Goal: Task Accomplishment & Management: Manage account settings

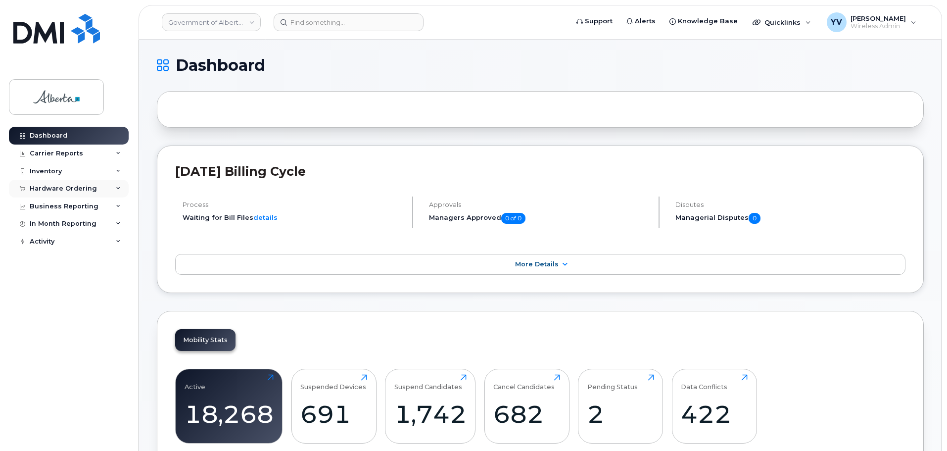
click at [60, 184] on div "Hardware Ordering" at bounding box center [69, 189] width 120 height 18
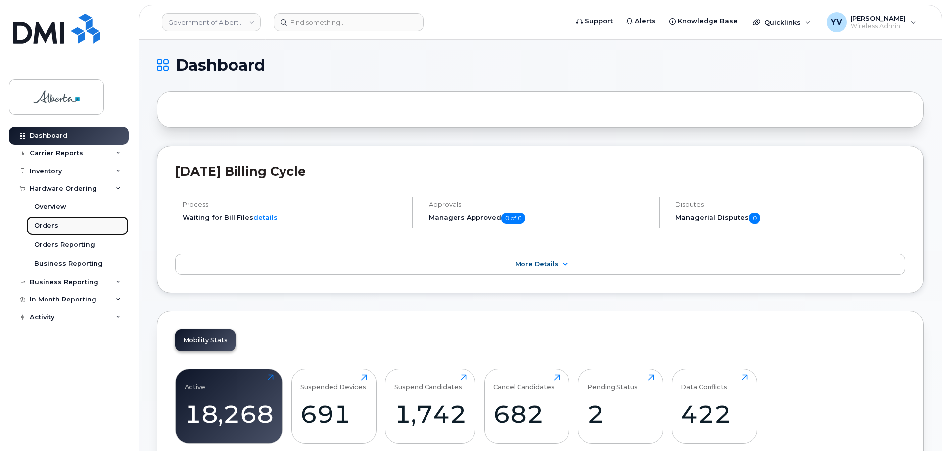
click at [41, 223] on div "Orders" at bounding box center [46, 225] width 24 height 9
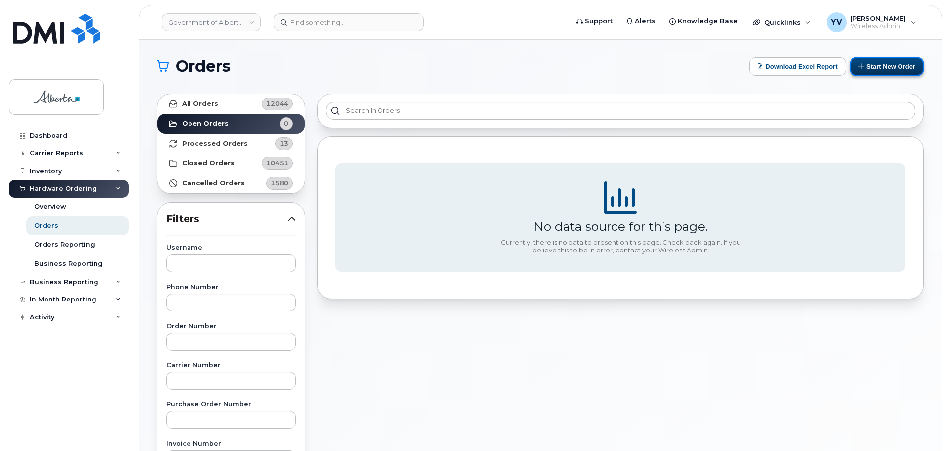
click at [889, 65] on button "Start New Order" at bounding box center [887, 66] width 74 height 18
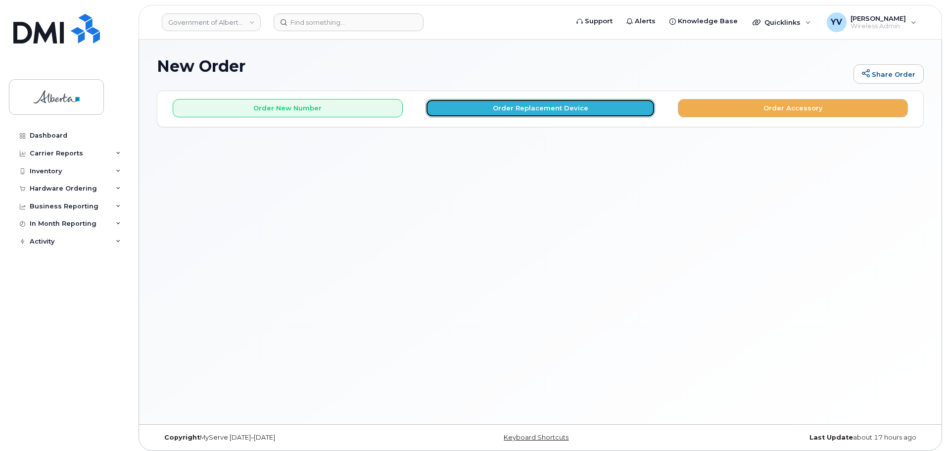
click at [551, 106] on button "Order Replacement Device" at bounding box center [541, 108] width 230 height 18
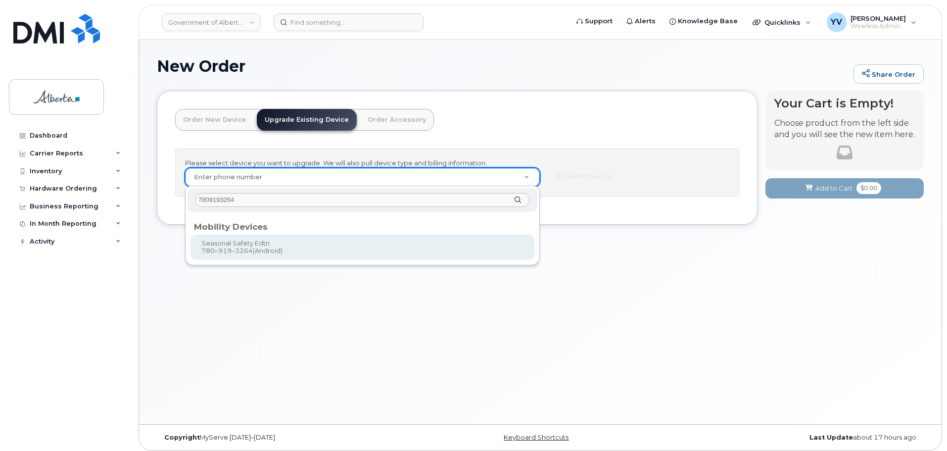
type input "7809193264"
type input "804809"
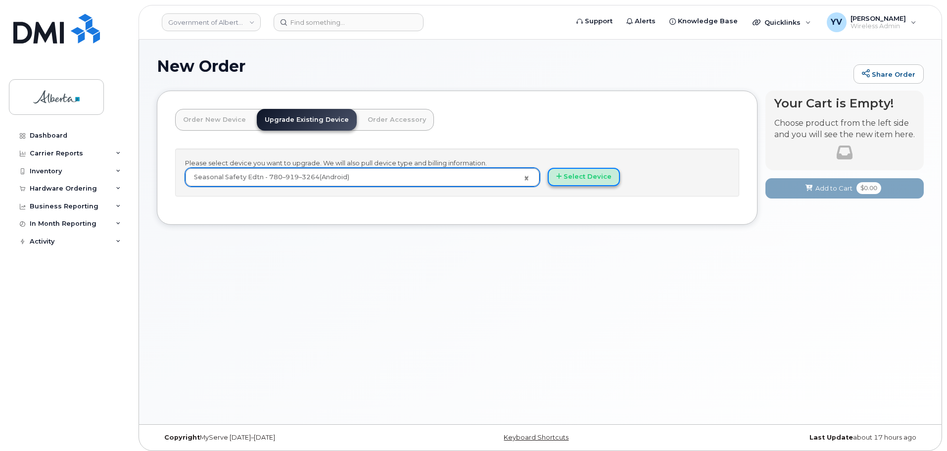
click at [594, 175] on button "Select Device" at bounding box center [584, 177] width 72 height 18
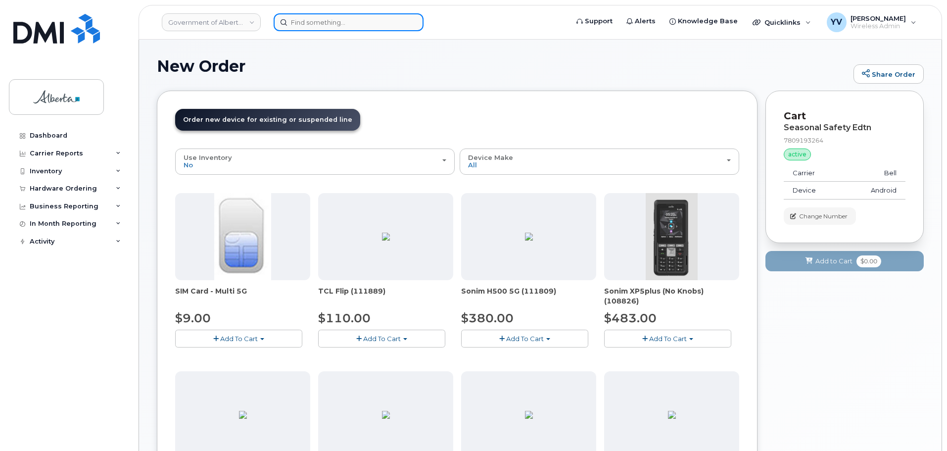
click at [296, 25] on input at bounding box center [349, 22] width 150 height 18
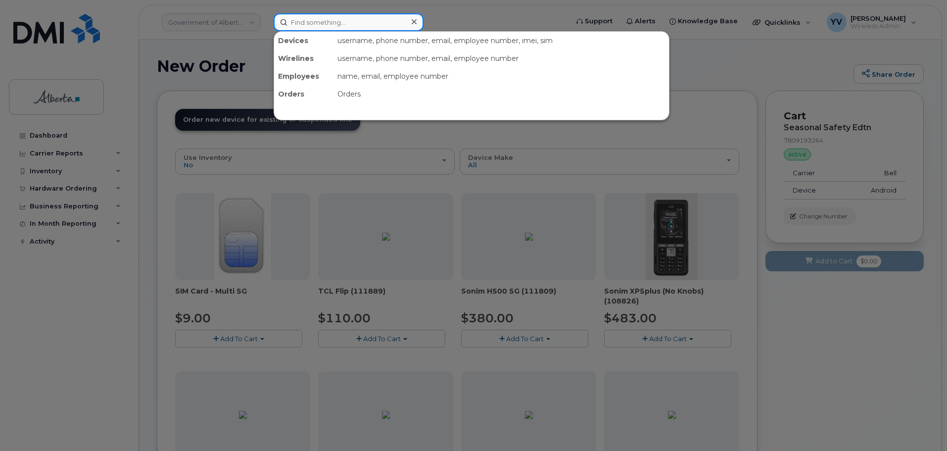
paste input "7809193264"
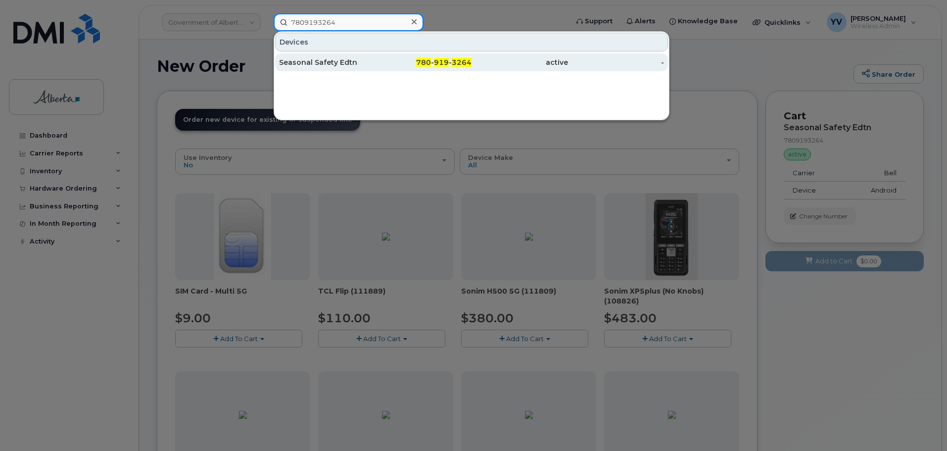
type input "7809193264"
click at [439, 63] on span "919" at bounding box center [441, 62] width 15 height 9
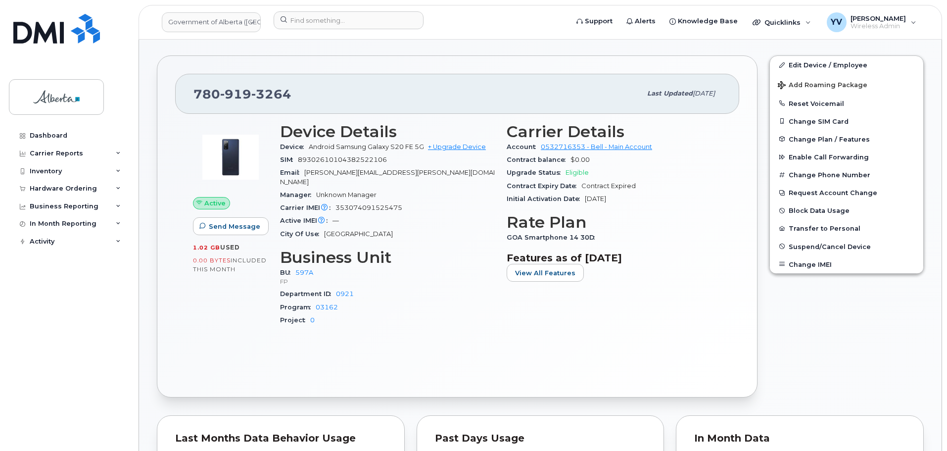
scroll to position [263, 0]
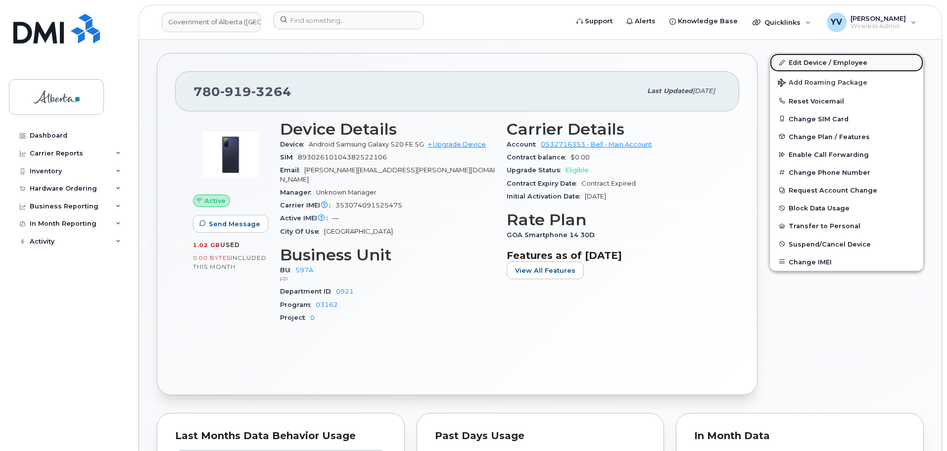
click at [810, 58] on link "Edit Device / Employee" at bounding box center [846, 62] width 153 height 18
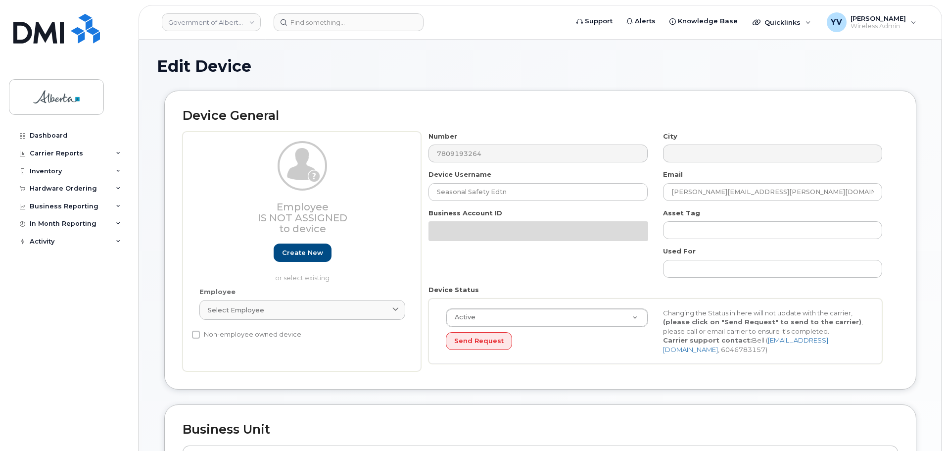
select select "4797726"
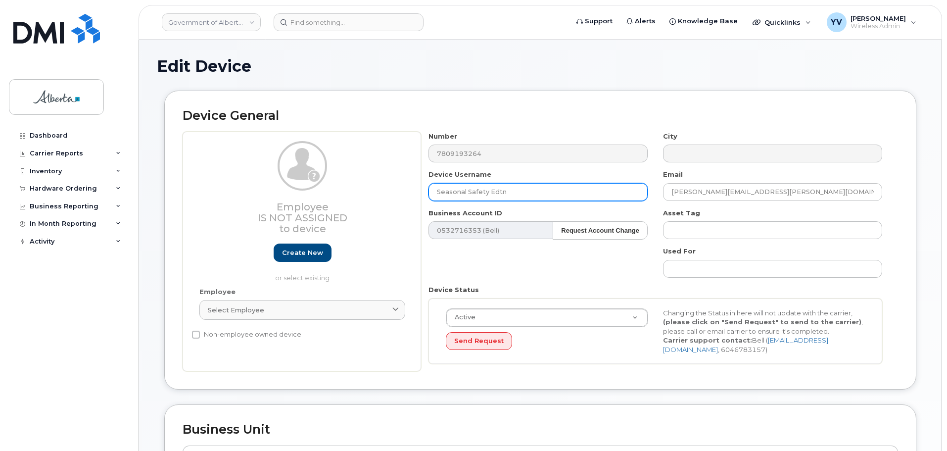
drag, startPoint x: 513, startPoint y: 192, endPoint x: 433, endPoint y: 193, distance: 80.2
click at [433, 193] on input "Seasonal Safety Edtn" at bounding box center [538, 192] width 219 height 18
paste input "[PERSON_NAME]"
type input "[PERSON_NAME]"
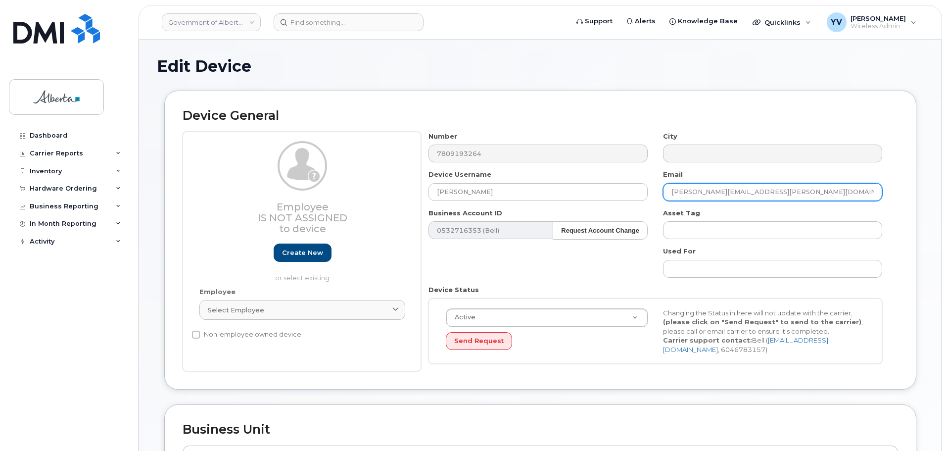
drag, startPoint x: 764, startPoint y: 191, endPoint x: 664, endPoint y: 187, distance: 100.5
click at [664, 187] on input "Judy.A.Moore@gov.ab.ca" at bounding box center [772, 192] width 219 height 18
paste input "Doryen.Senkevics"
click at [685, 192] on input "[EMAIL_ADDRESS][DOMAIN_NAME]" at bounding box center [772, 192] width 219 height 18
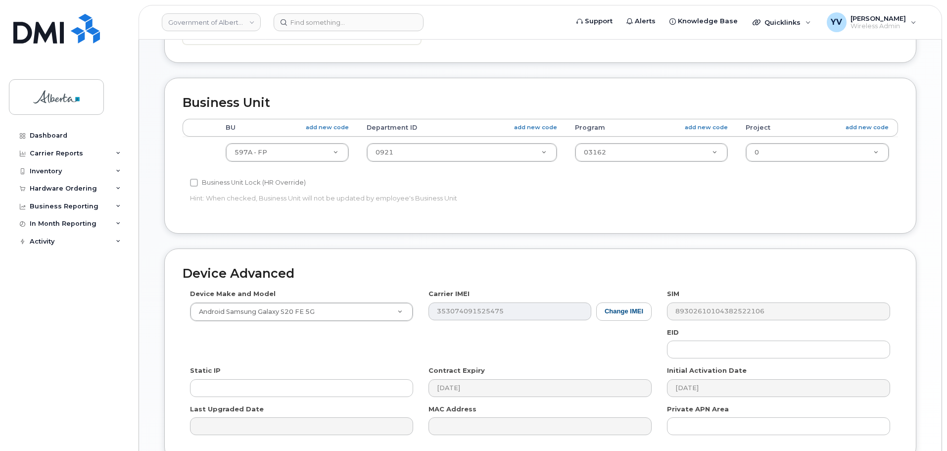
scroll to position [419, 0]
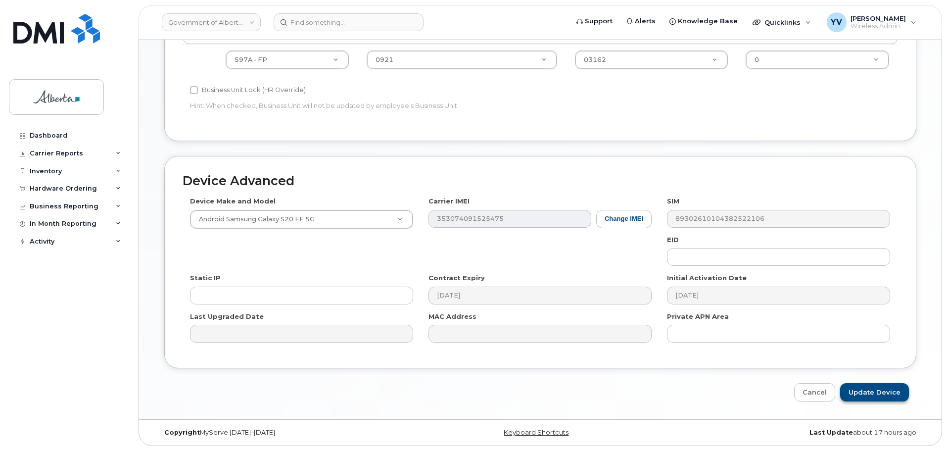
type input "[EMAIL_ADDRESS][DOMAIN_NAME]"
click at [877, 391] on input "Update Device" at bounding box center [874, 392] width 69 height 18
type input "Saving..."
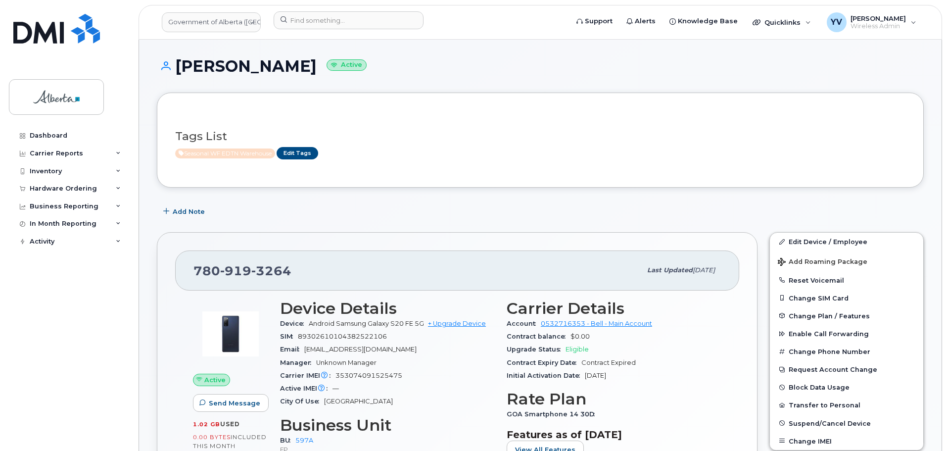
scroll to position [12, 0]
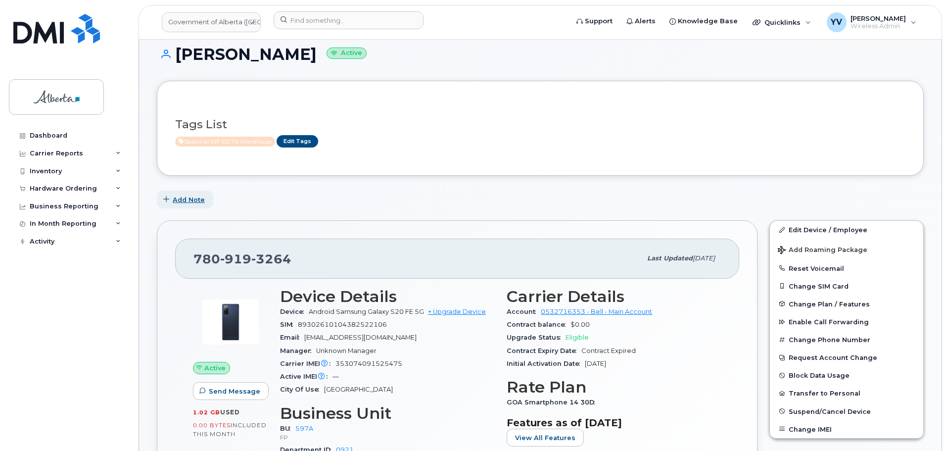
click at [178, 199] on span "Add Note" at bounding box center [189, 199] width 32 height 9
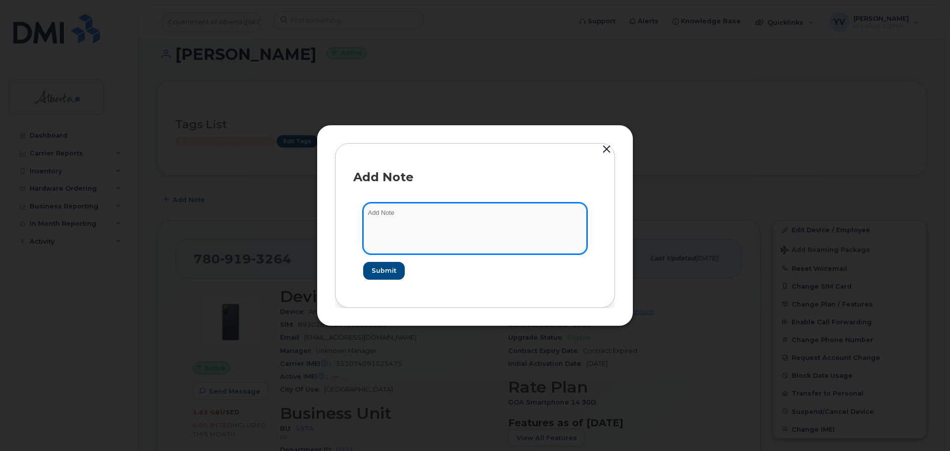
click at [405, 210] on textarea at bounding box center [475, 228] width 224 height 50
paste textarea "SCTASK0863669 Device Replace - (1)"
type textarea "SCTASK0863669 Device Replace - (1)"
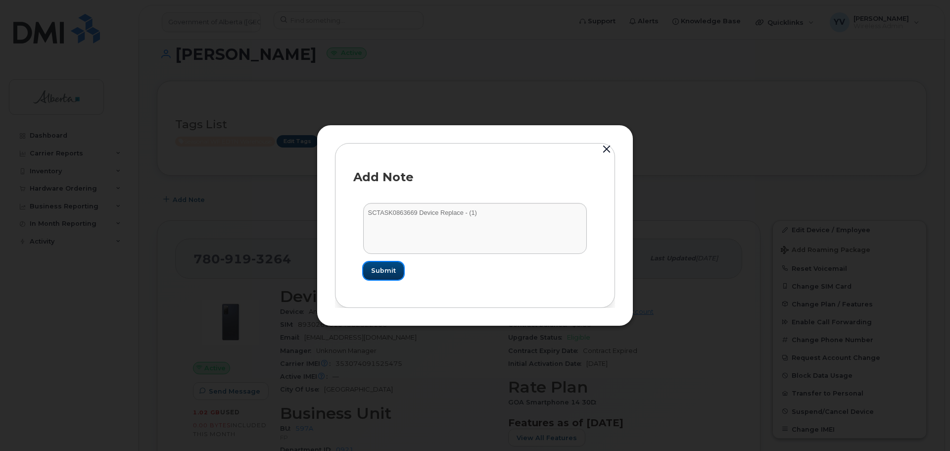
click at [383, 271] on span "Submit" at bounding box center [383, 270] width 25 height 9
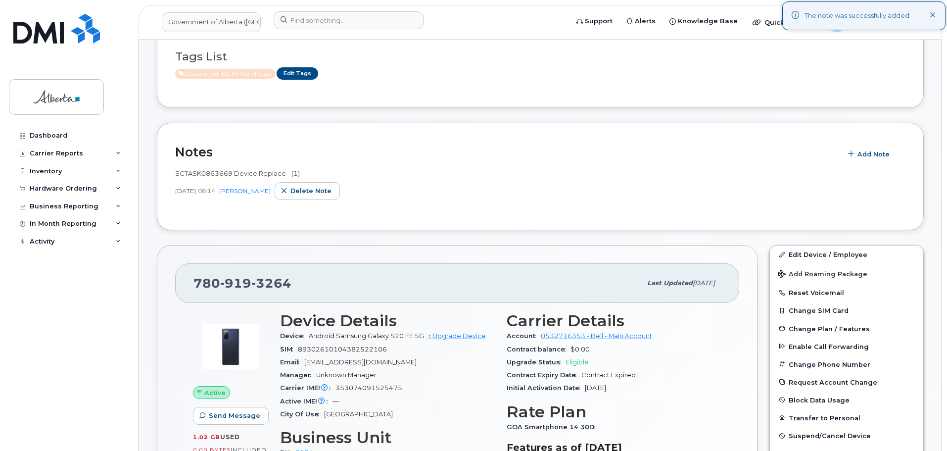
scroll to position [90, 0]
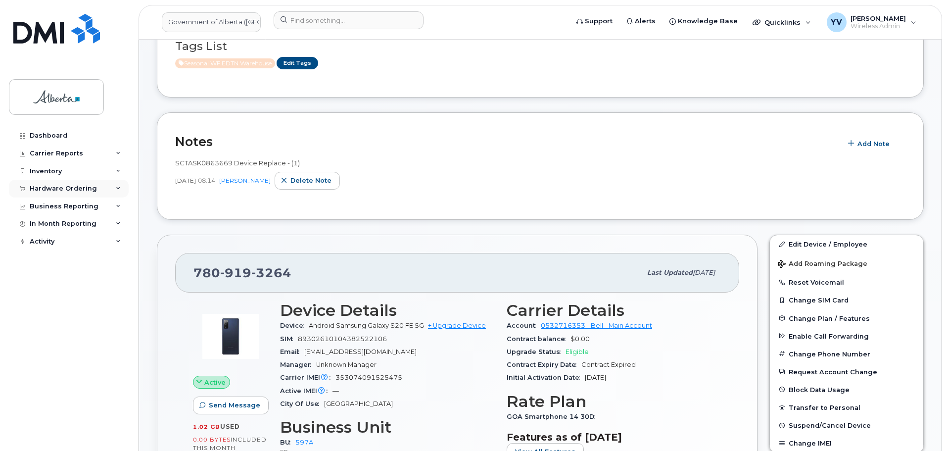
click at [45, 188] on div "Hardware Ordering" at bounding box center [63, 189] width 67 height 8
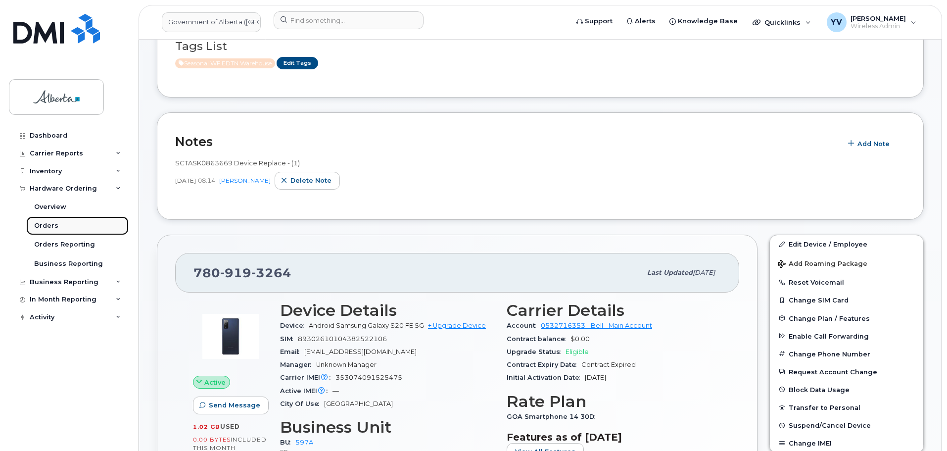
click at [41, 223] on div "Orders" at bounding box center [46, 225] width 24 height 9
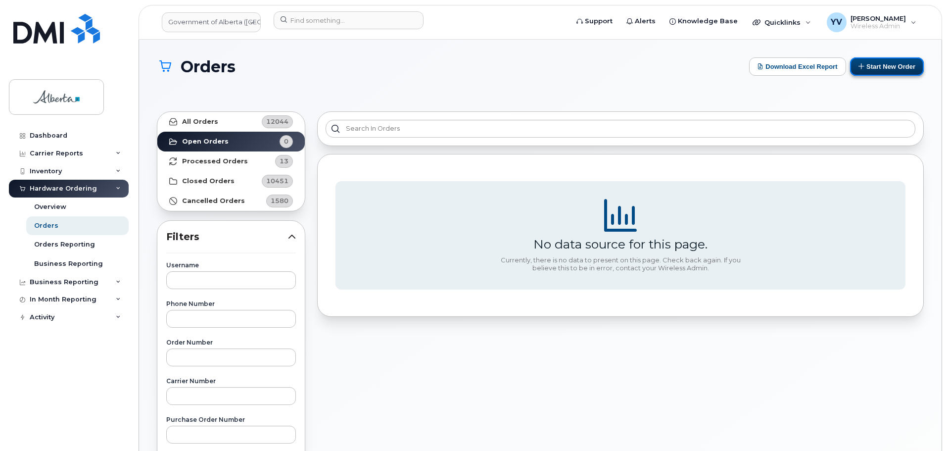
click at [886, 61] on button "Start New Order" at bounding box center [887, 66] width 74 height 18
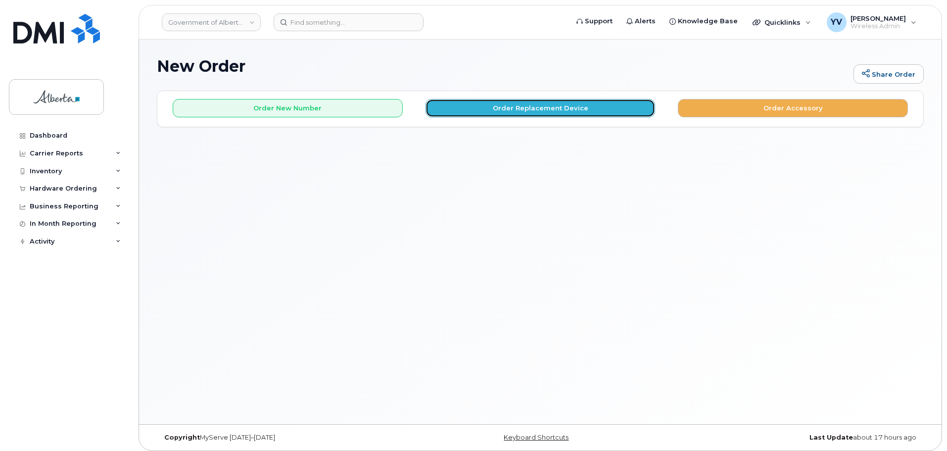
click at [526, 105] on button "Order Replacement Device" at bounding box center [541, 108] width 230 height 18
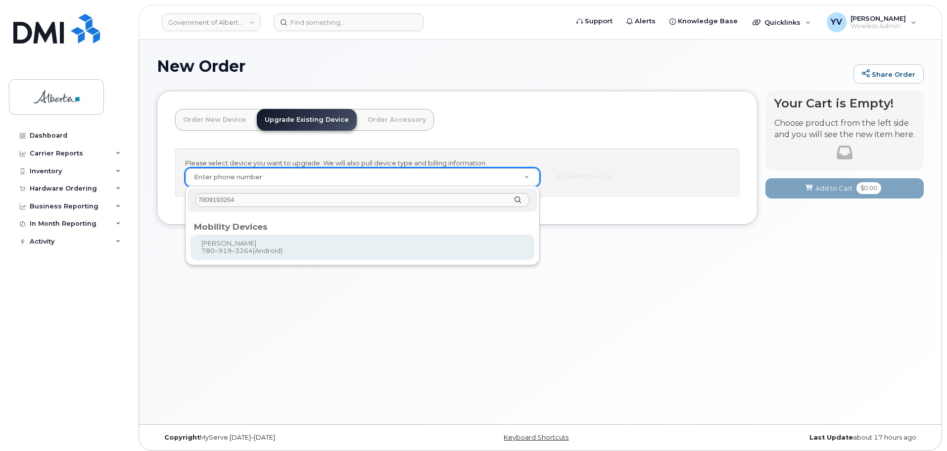
type input "7809193264"
type input "804809"
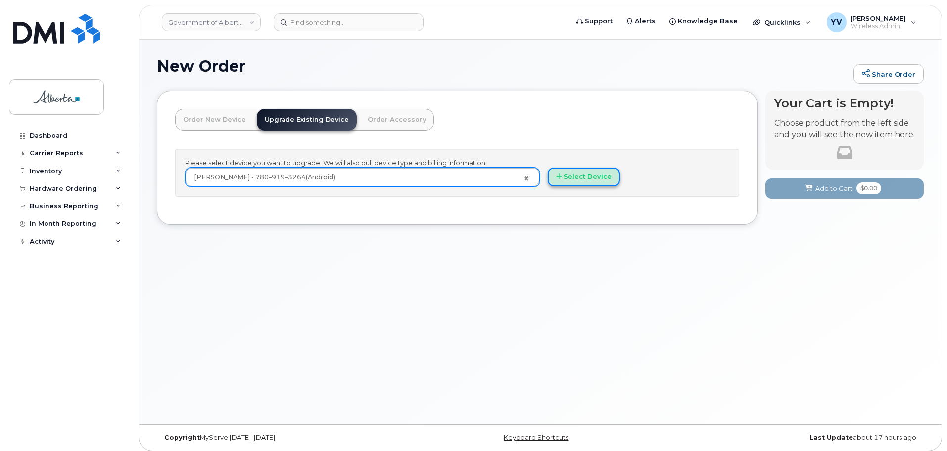
click at [595, 177] on button "Select Device" at bounding box center [584, 177] width 72 height 18
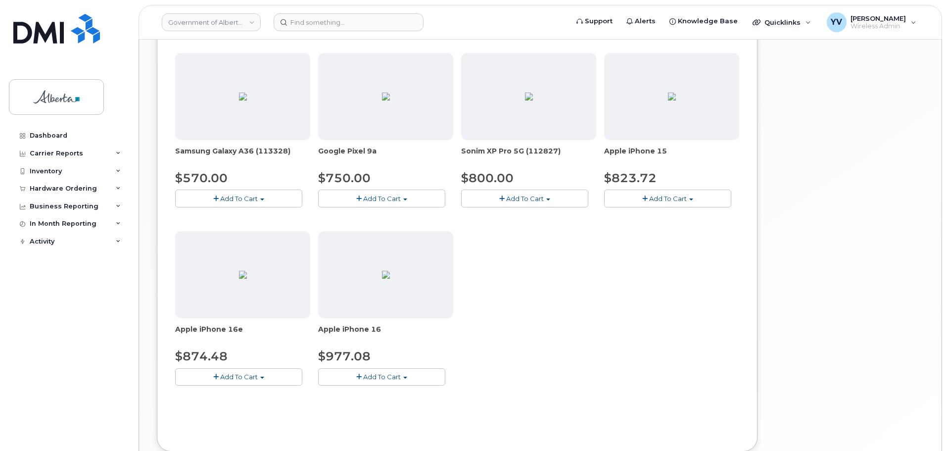
scroll to position [332, 0]
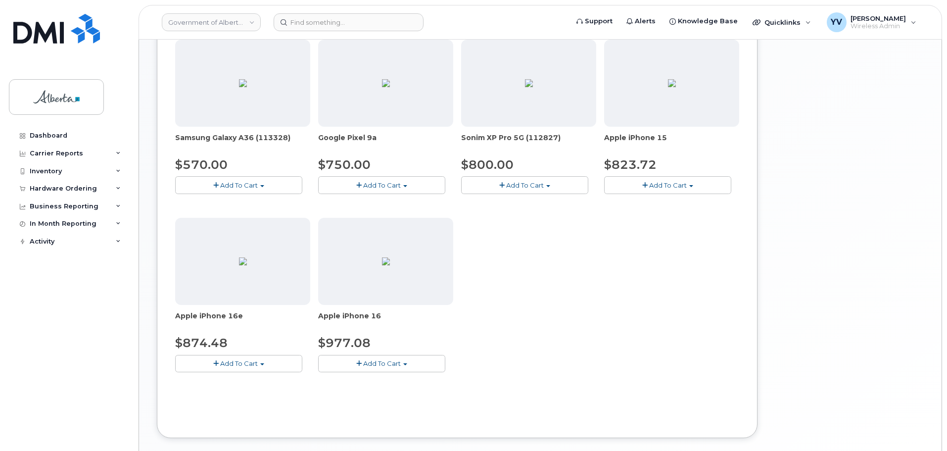
click at [403, 185] on button "Add To Cart" at bounding box center [381, 184] width 127 height 17
click at [400, 212] on link "$750.00 - 30-day upgrade (128GB model)" at bounding box center [399, 215] width 157 height 12
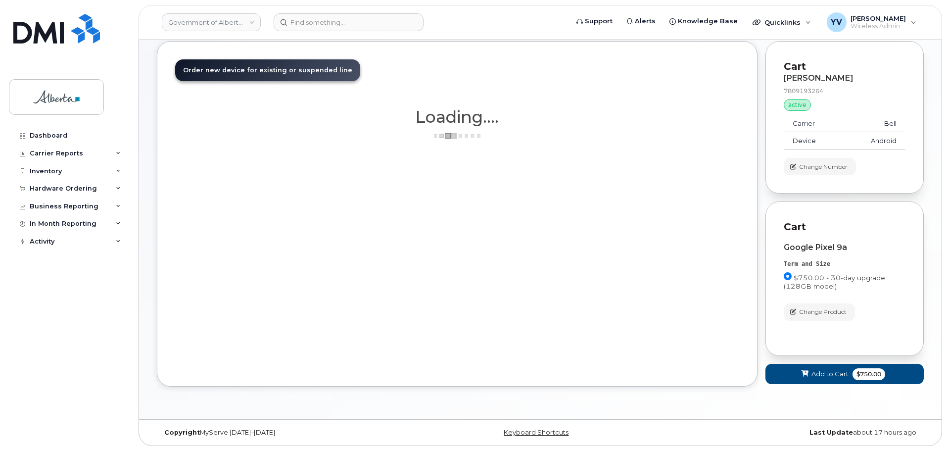
scroll to position [49, 0]
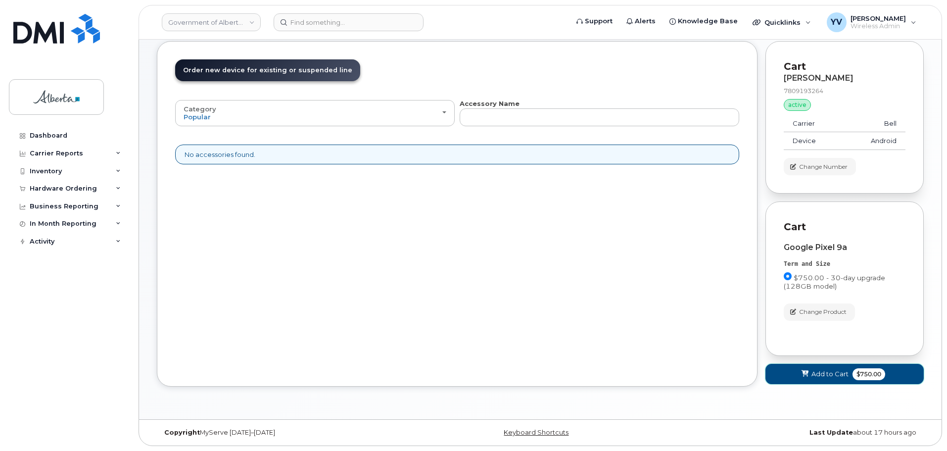
click at [817, 375] on span "Add to Cart" at bounding box center [830, 373] width 37 height 9
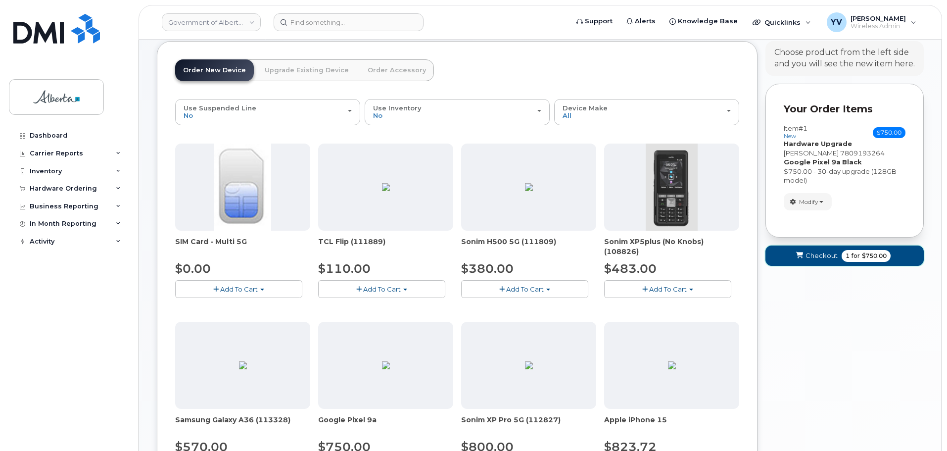
click at [821, 256] on span "Checkout" at bounding box center [822, 255] width 32 height 9
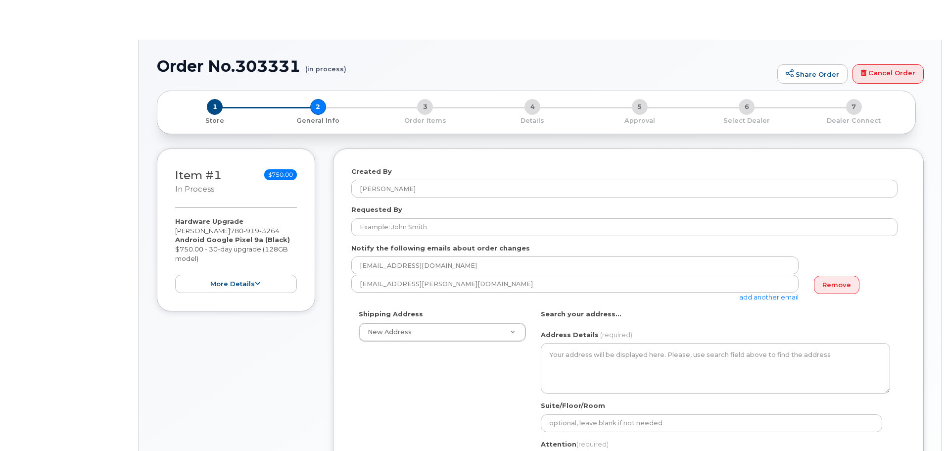
select select
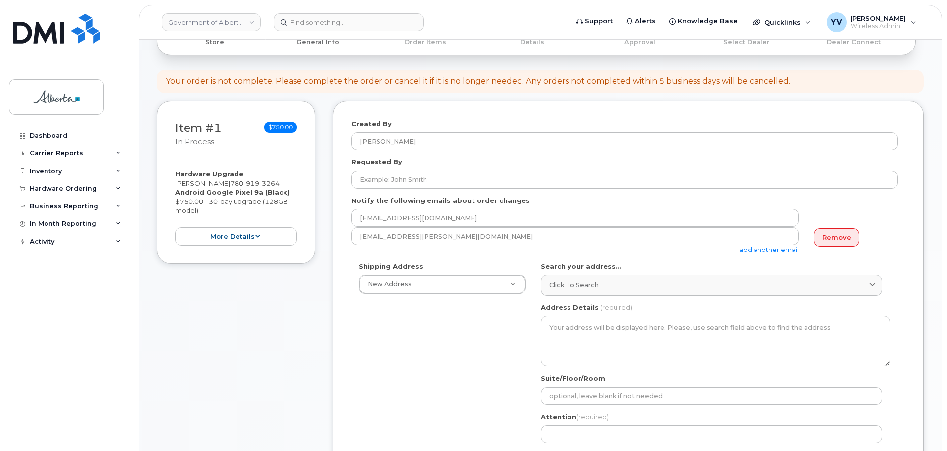
scroll to position [115, 0]
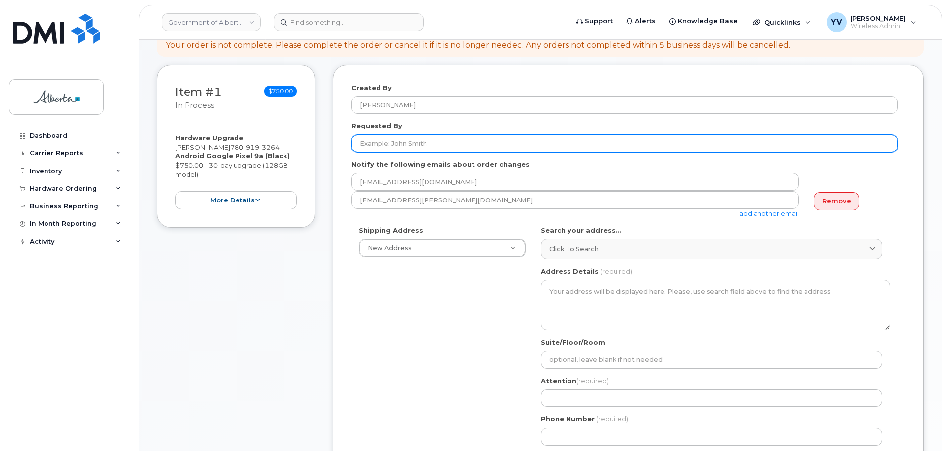
click at [362, 144] on input "Requested By" at bounding box center [624, 144] width 546 height 18
paste input "[PERSON_NAME]"
type input "[PERSON_NAME]"
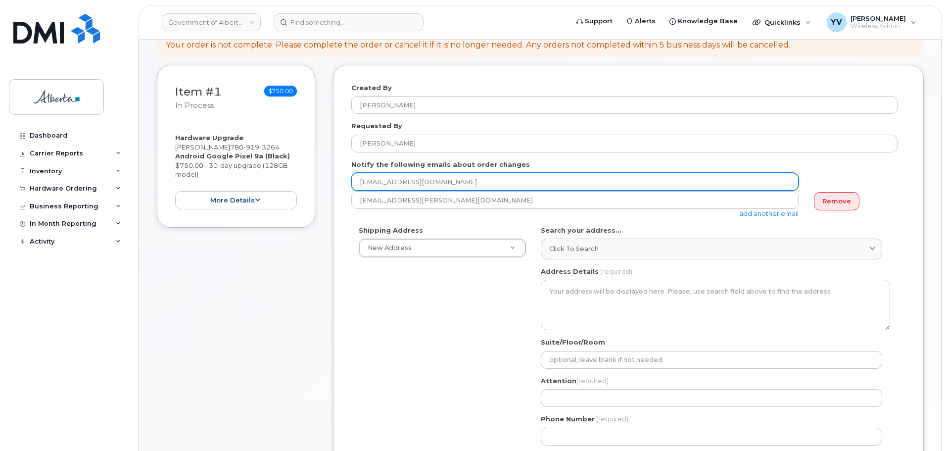
drag, startPoint x: 459, startPoint y: 180, endPoint x: 348, endPoint y: 176, distance: 110.4
click at [348, 176] on div "Created By [PERSON_NAME] Requested By [PERSON_NAME] Notify the following emails…" at bounding box center [628, 358] width 591 height 586
paste input "[PERSON_NAME].[PERSON_NAME]"
type input "[PERSON_NAME][EMAIL_ADDRESS][PERSON_NAME][DOMAIN_NAME]"
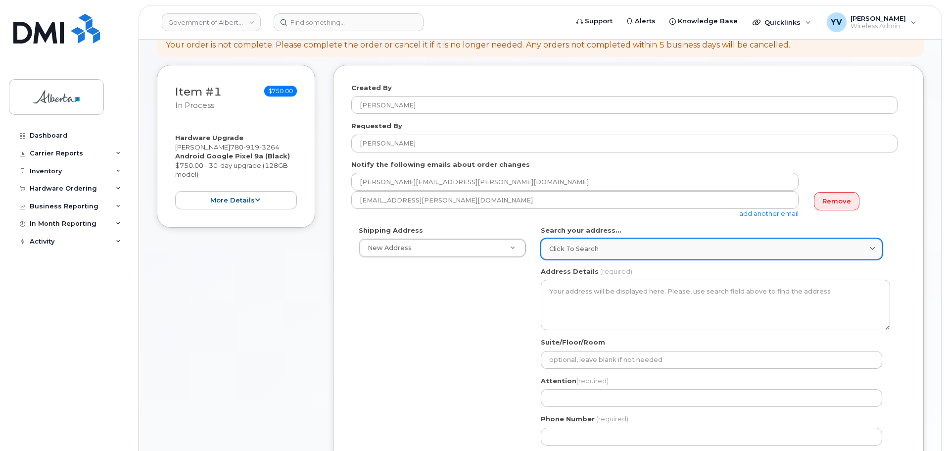
click at [569, 240] on link "Click to search" at bounding box center [711, 249] width 341 height 20
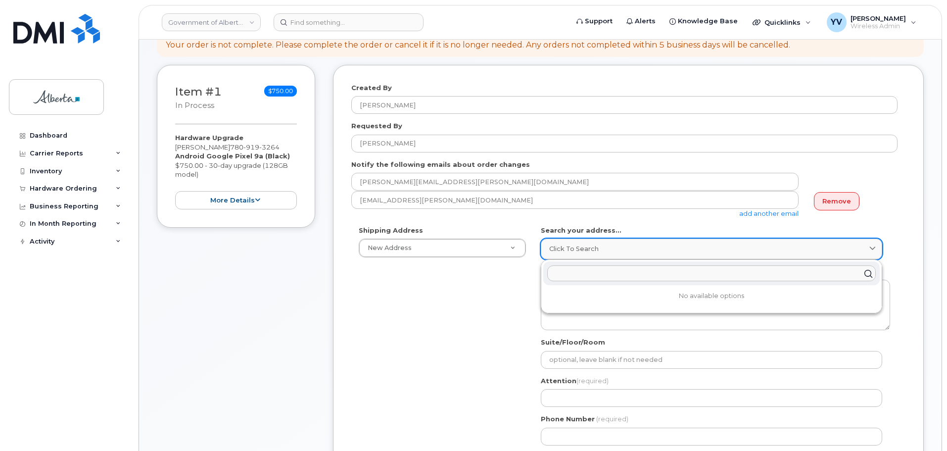
paste input "[STREET_ADDRESS]"
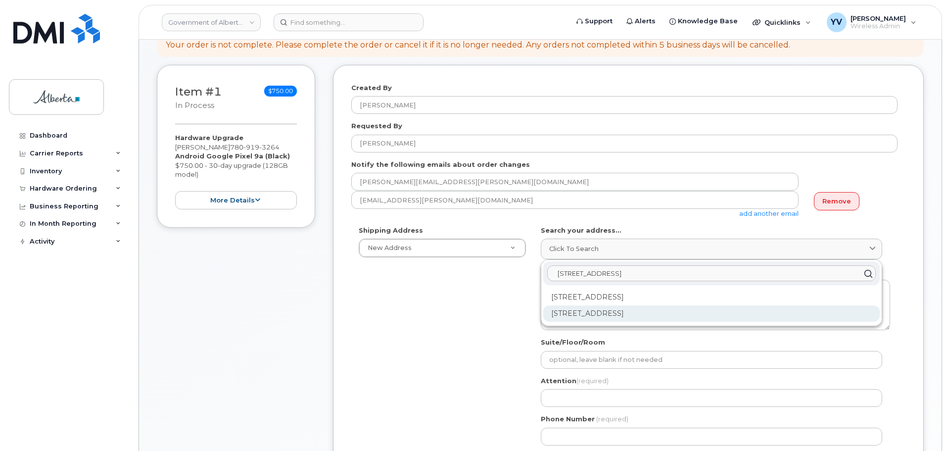
type input "[STREET_ADDRESS]"
click at [607, 318] on div "[STREET_ADDRESS]" at bounding box center [711, 313] width 336 height 16
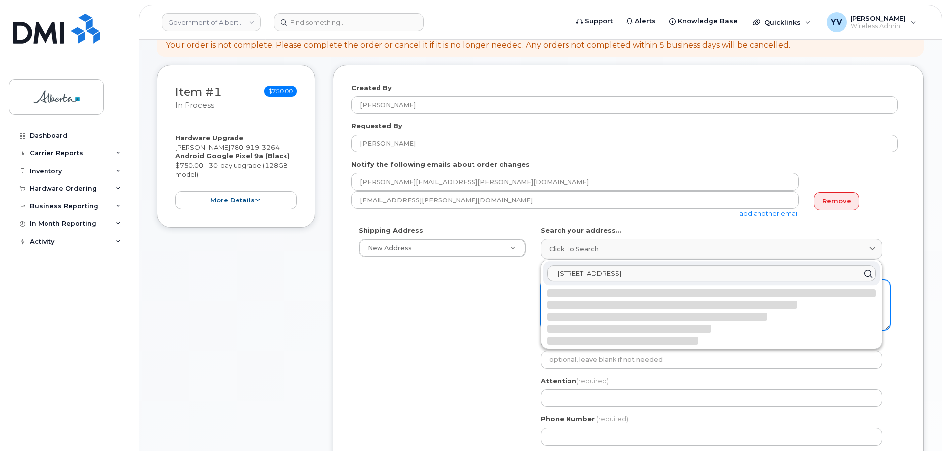
select select
type textarea "[STREET_ADDRESS]"
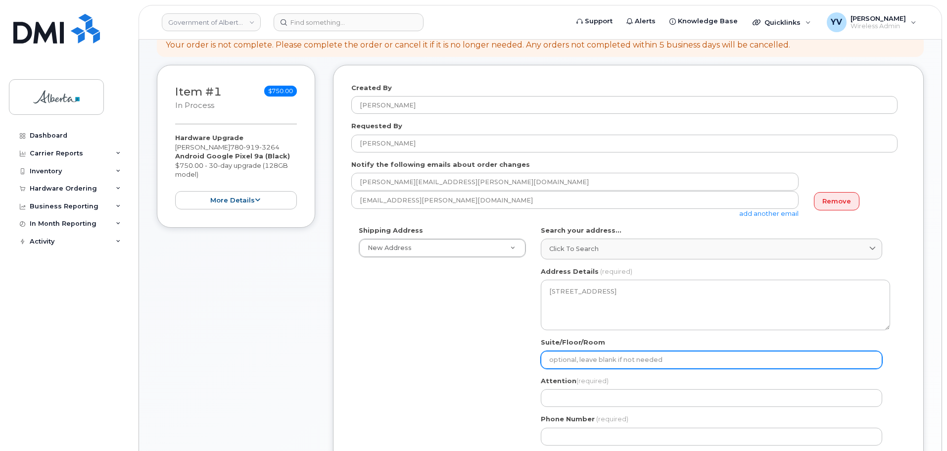
click at [588, 363] on input "Suite/Floor/Room" at bounding box center [711, 360] width 341 height 18
type input "Main Floor"
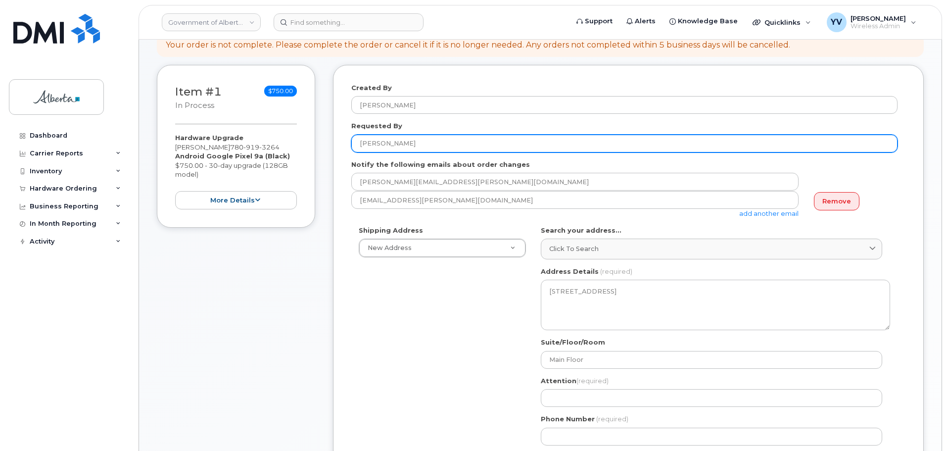
drag, startPoint x: 388, startPoint y: 144, endPoint x: 345, endPoint y: 144, distance: 43.1
click at [345, 144] on div "Created By [PERSON_NAME] Requested By [PERSON_NAME] Notify the following emails…" at bounding box center [628, 358] width 591 height 586
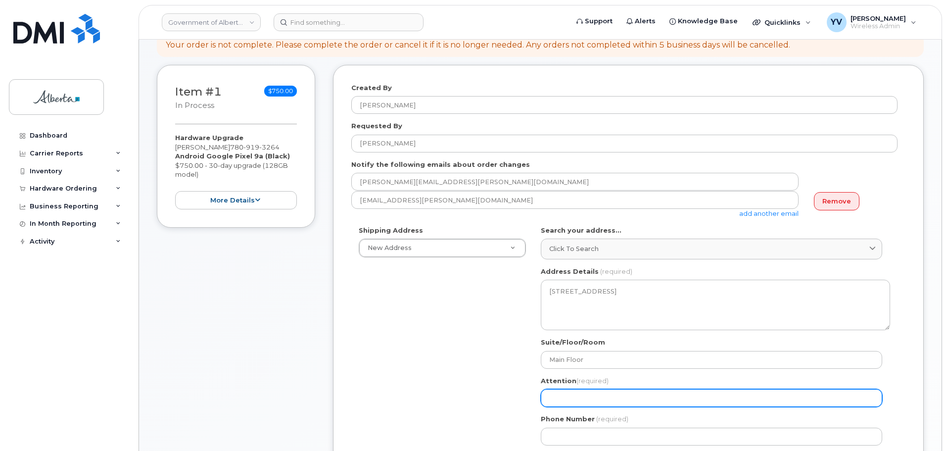
click at [567, 398] on input "Attention (required)" at bounding box center [711, 398] width 341 height 18
paste input "[PERSON_NAME]"
select select
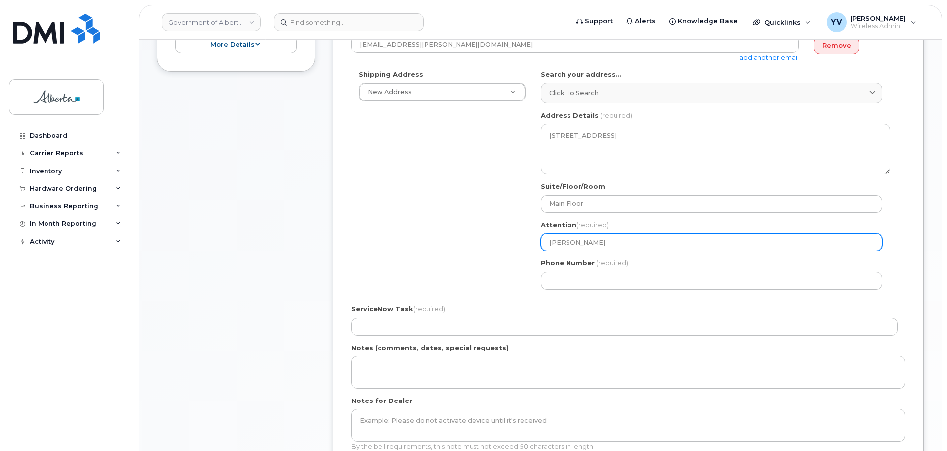
scroll to position [286, 0]
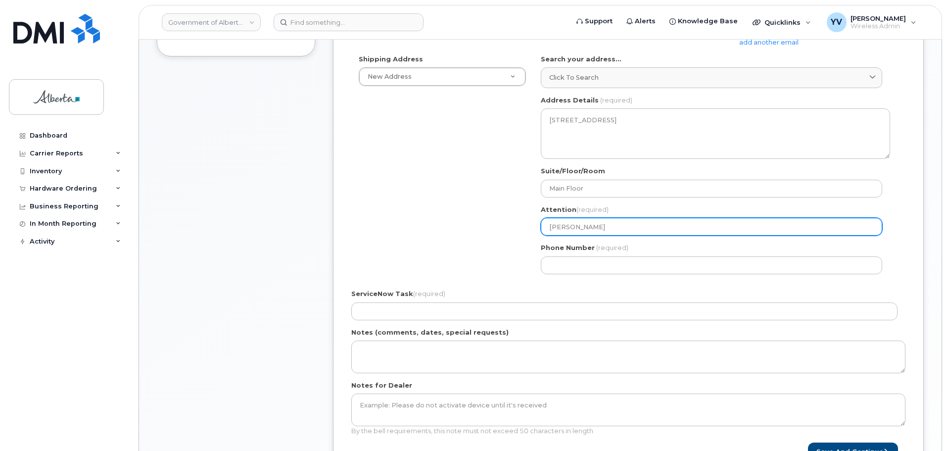
type input "[PERSON_NAME]"
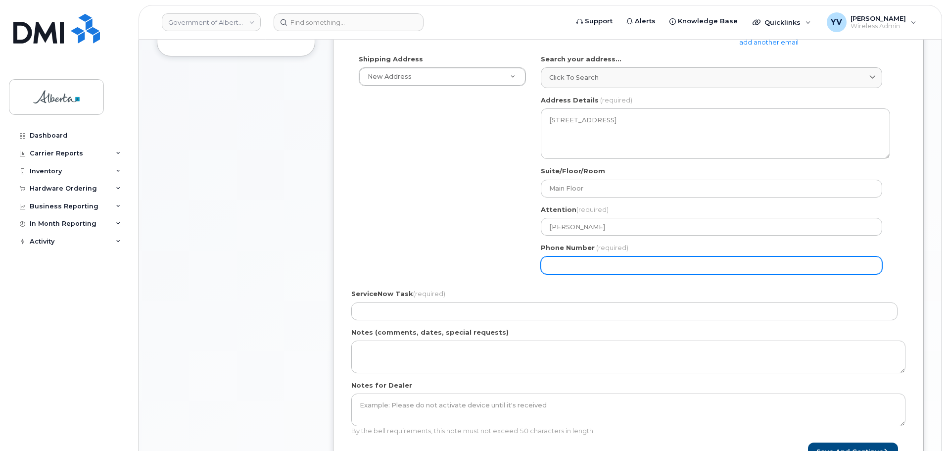
click at [571, 269] on input "Phone Number" at bounding box center [711, 265] width 341 height 18
paste input "7804224570"
select select
type input "7804224570"
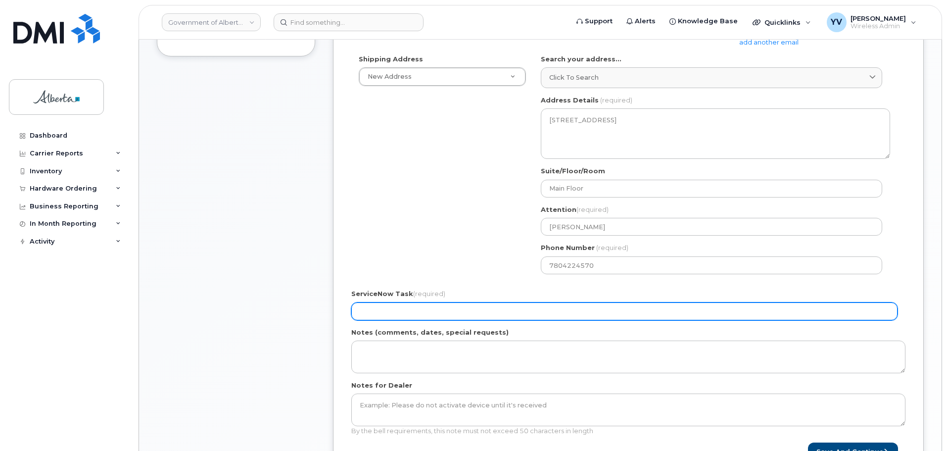
click at [404, 316] on input "ServiceNow Task (required)" at bounding box center [624, 311] width 546 height 18
paste input "SCTASK0863669"
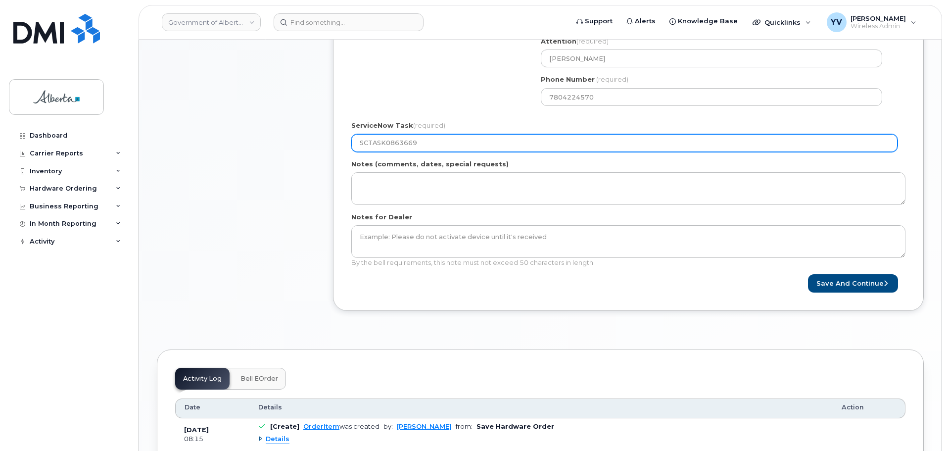
scroll to position [455, 0]
type input "SCTASK0863669"
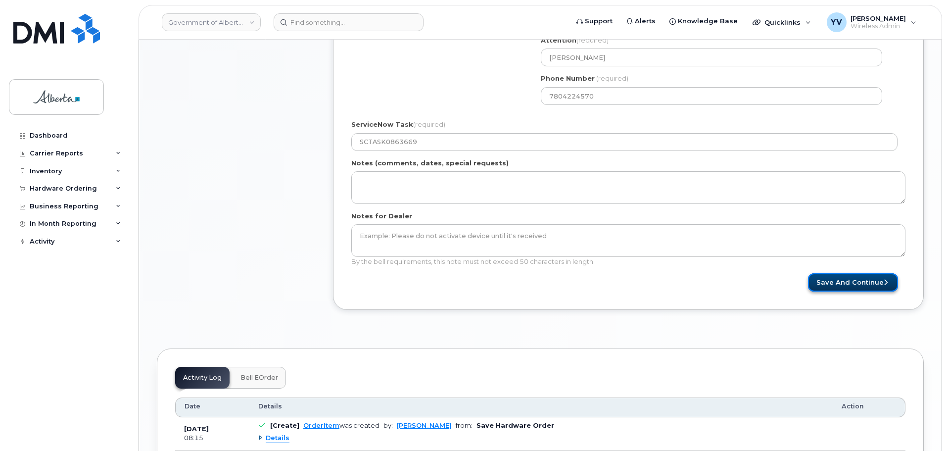
click at [845, 278] on button "Save and Continue" at bounding box center [853, 282] width 90 height 18
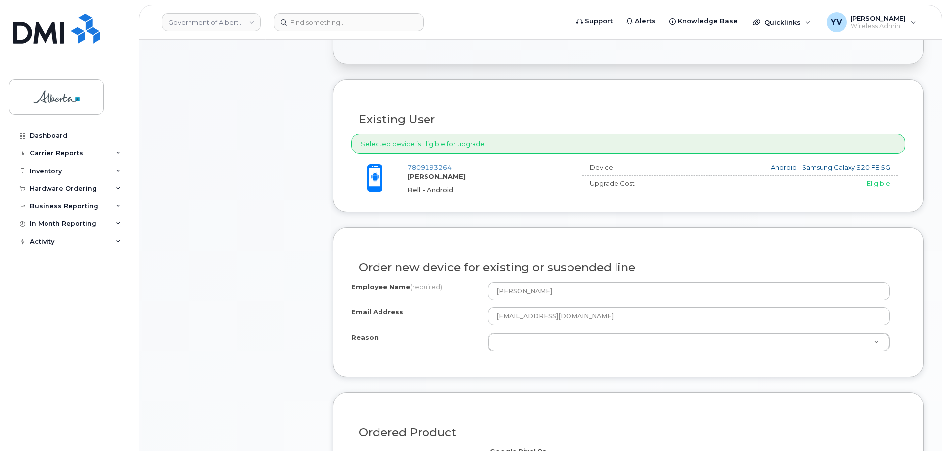
scroll to position [335, 0]
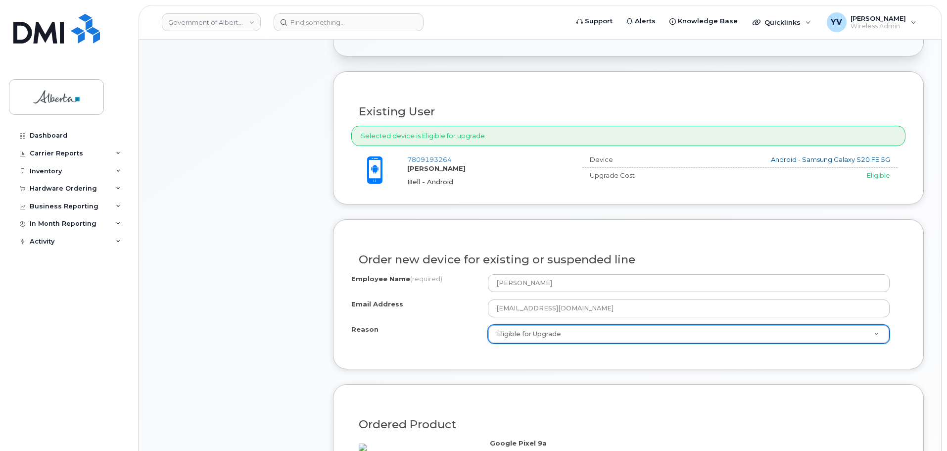
select select "eligible_for_upgrade"
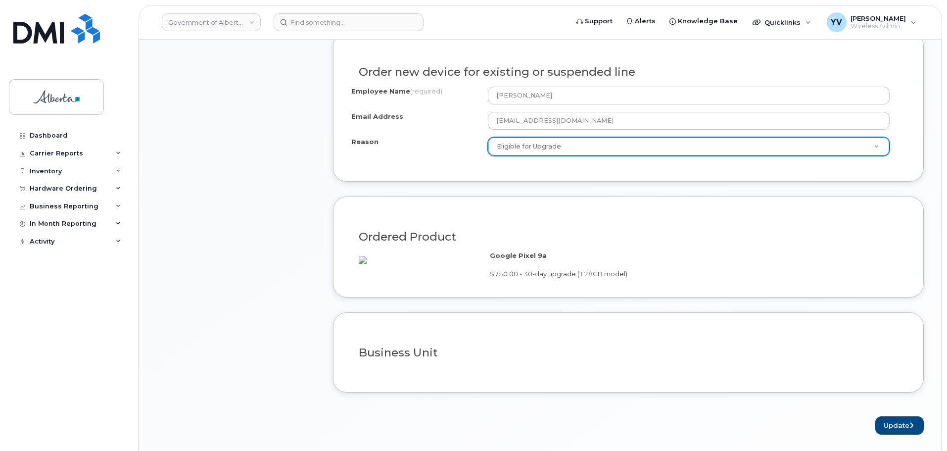
scroll to position [526, 0]
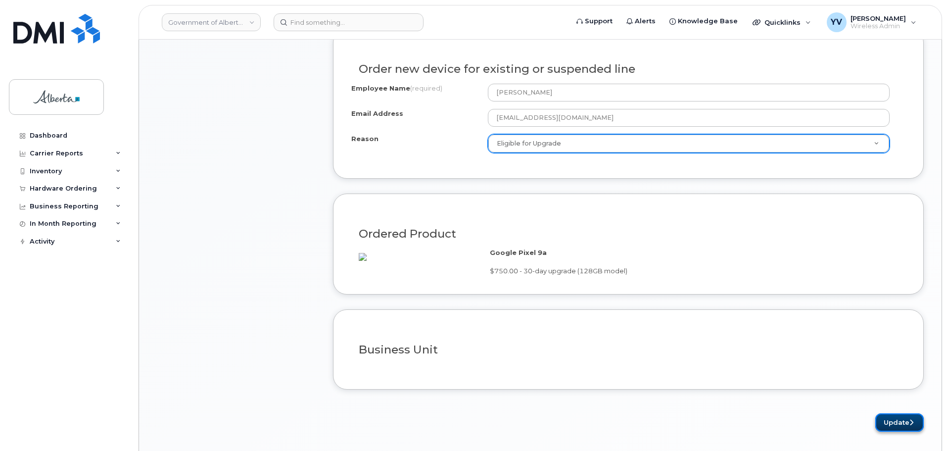
click at [901, 430] on button "Update" at bounding box center [899, 422] width 48 height 18
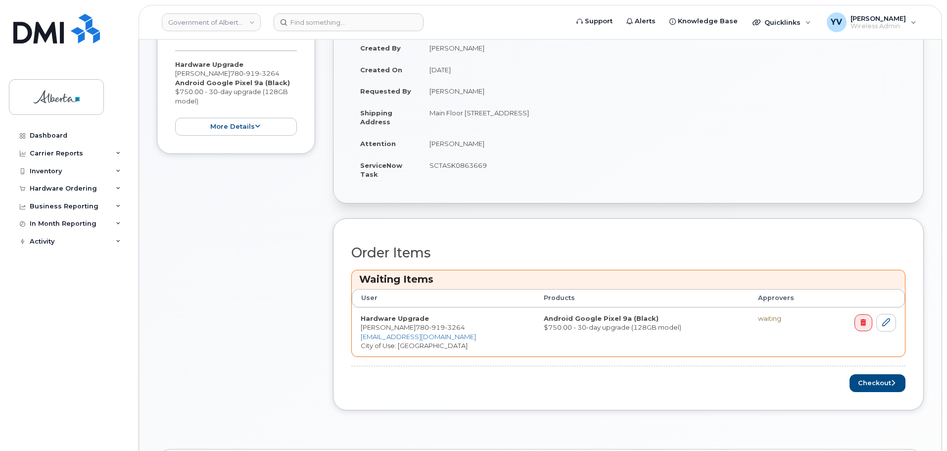
scroll to position [327, 0]
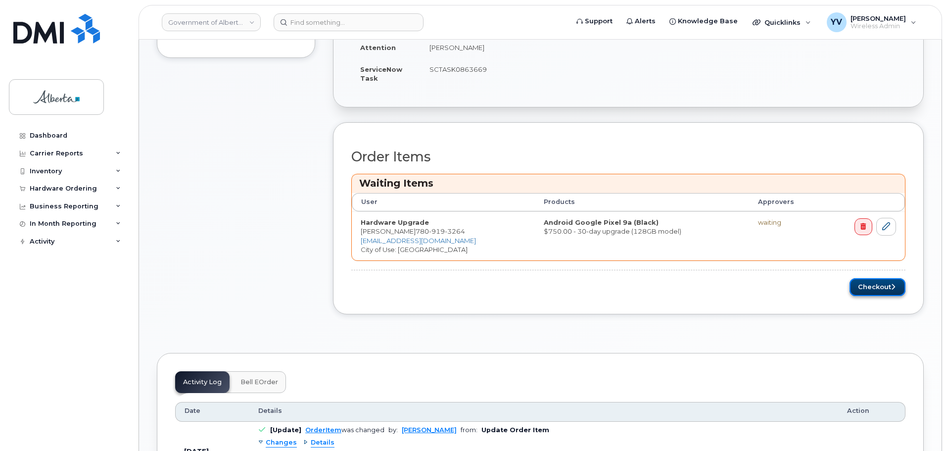
click at [864, 282] on button "Checkout" at bounding box center [878, 287] width 56 height 18
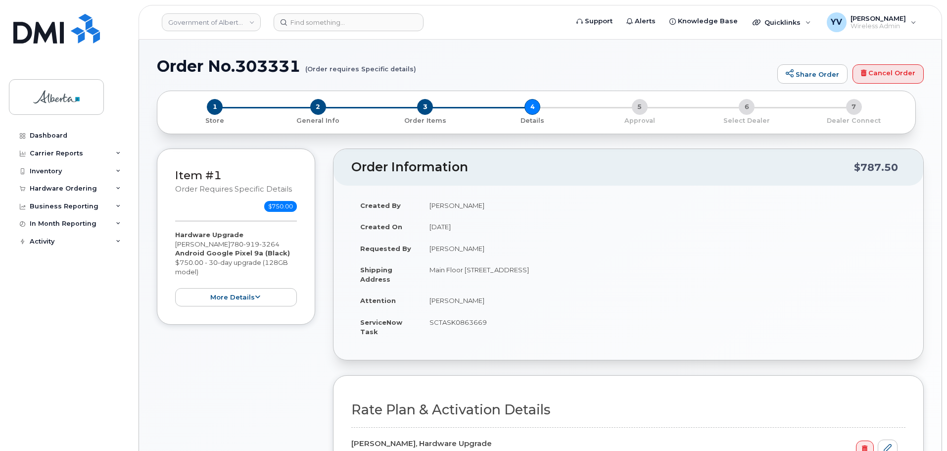
select select
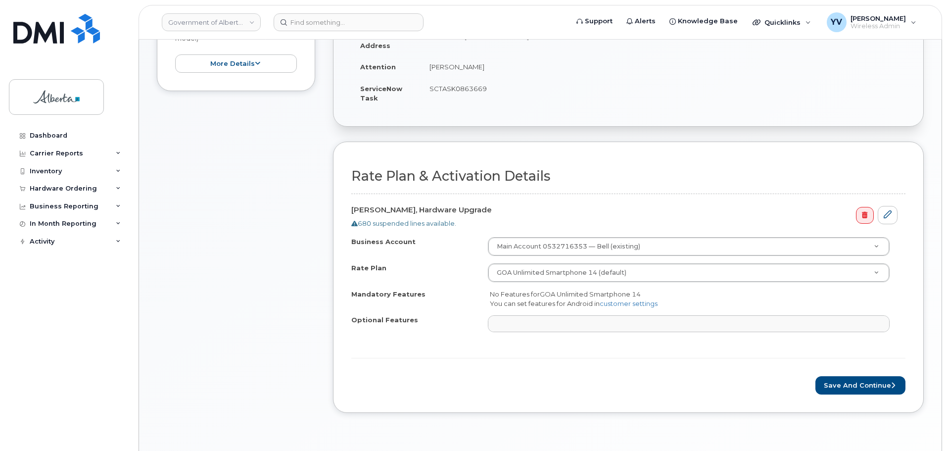
scroll to position [237, 0]
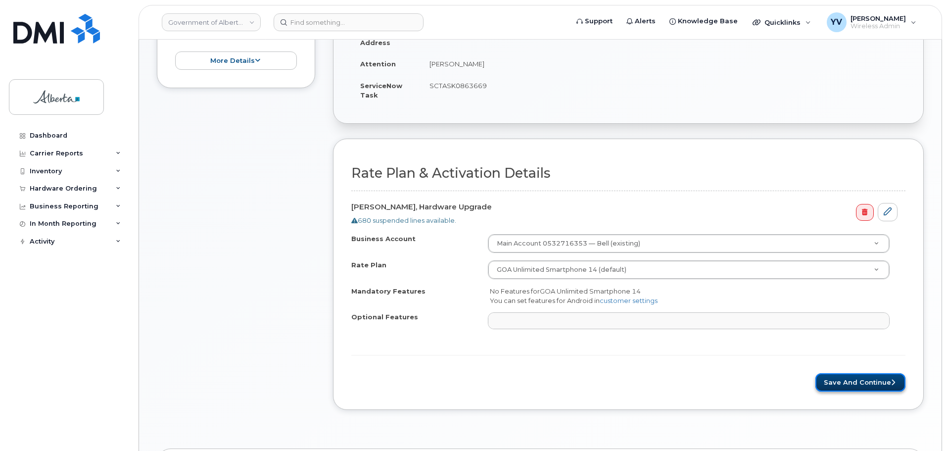
click at [858, 383] on button "Save and Continue" at bounding box center [860, 382] width 90 height 18
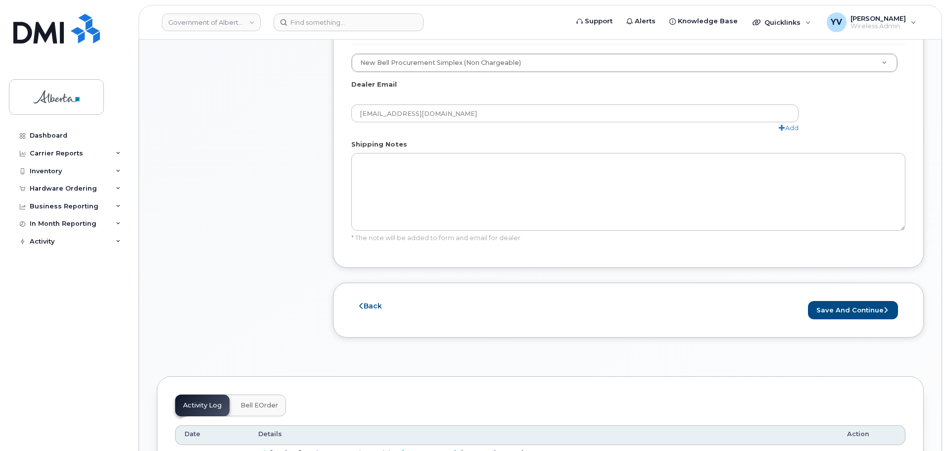
scroll to position [540, 0]
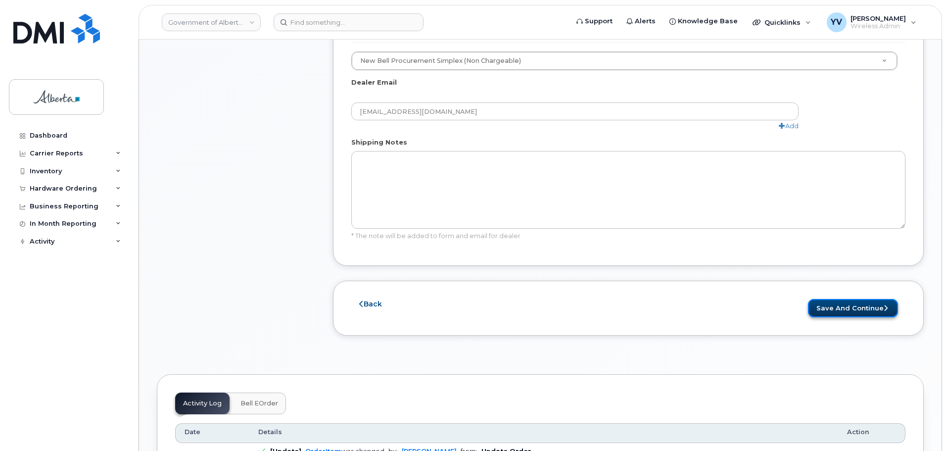
click at [848, 305] on button "Save and Continue" at bounding box center [853, 308] width 90 height 18
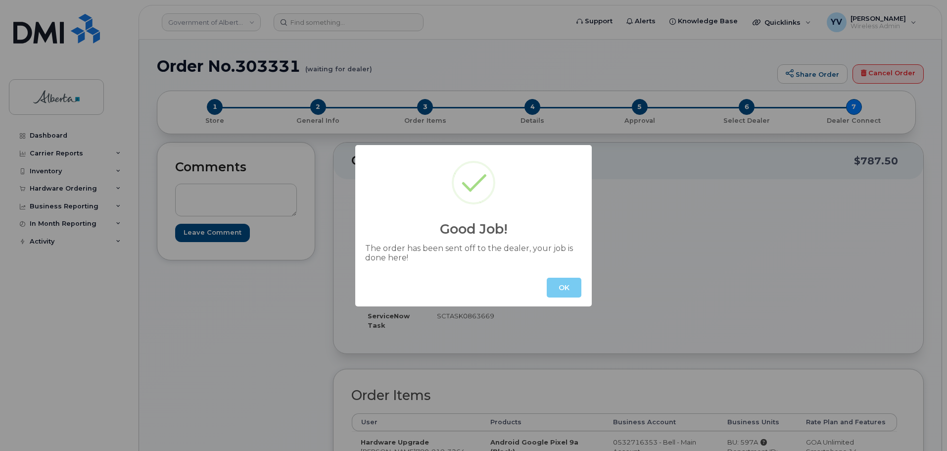
click at [570, 286] on button "OK" at bounding box center [564, 288] width 35 height 20
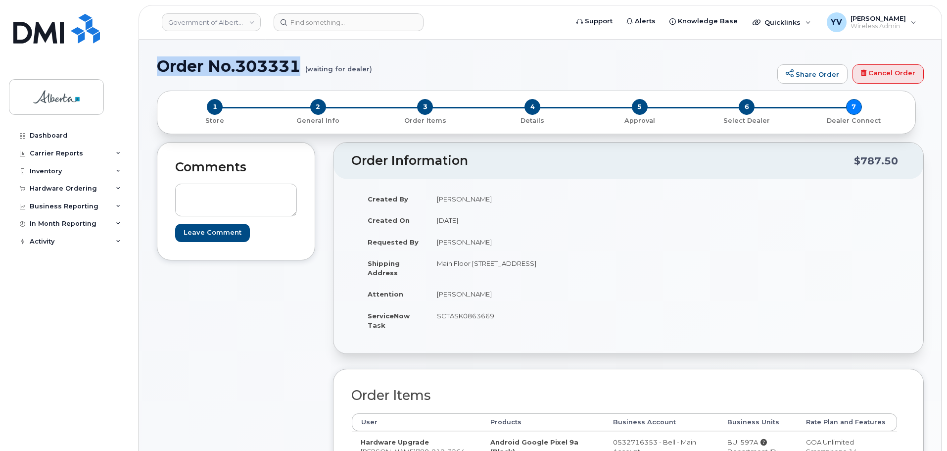
drag, startPoint x: 299, startPoint y: 65, endPoint x: 161, endPoint y: 63, distance: 138.1
click at [161, 63] on h1 "Order No.303331 (waiting for dealer)" at bounding box center [465, 65] width 616 height 17
copy h1 "Order No.303331"
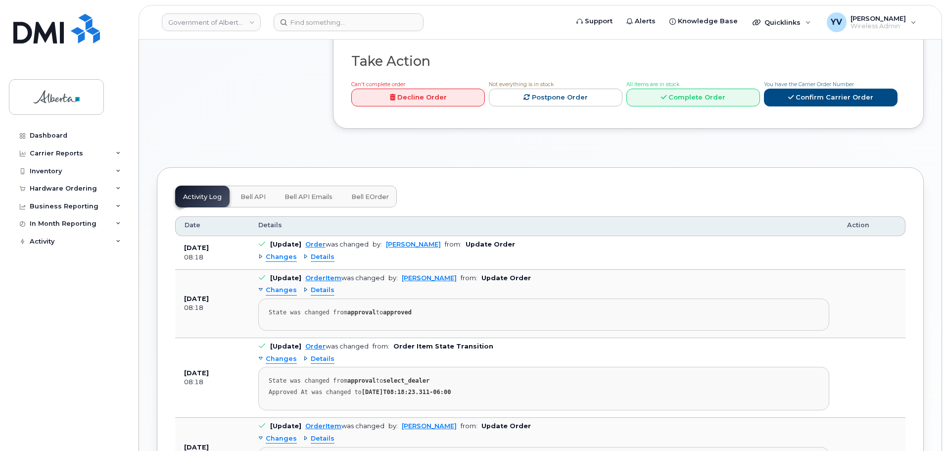
scroll to position [474, 0]
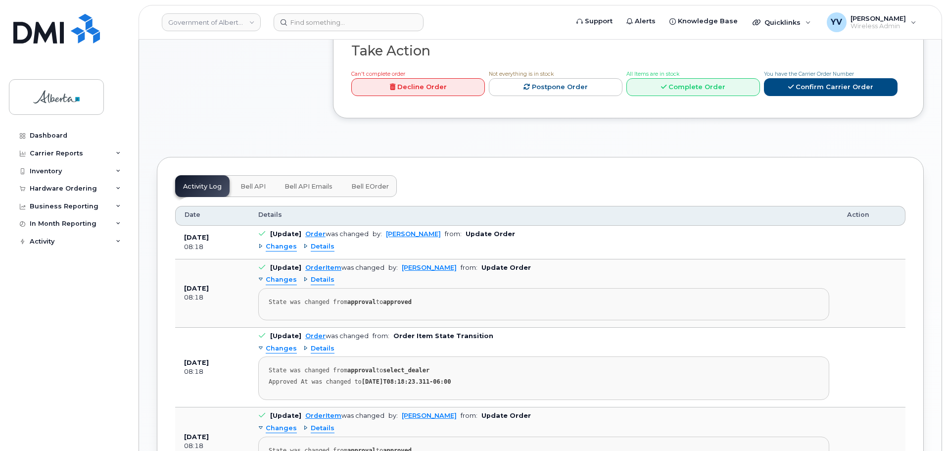
click at [248, 183] on span "Bell API" at bounding box center [252, 187] width 25 height 8
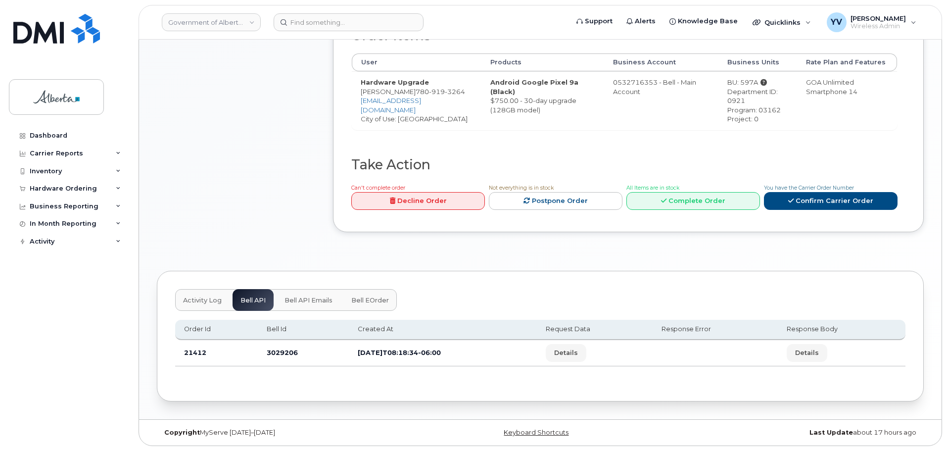
scroll to position [360, 0]
drag, startPoint x: 299, startPoint y: 354, endPoint x: 265, endPoint y: 357, distance: 34.2
click at [265, 357] on td "3029206" at bounding box center [303, 353] width 91 height 26
copy td "3029206"
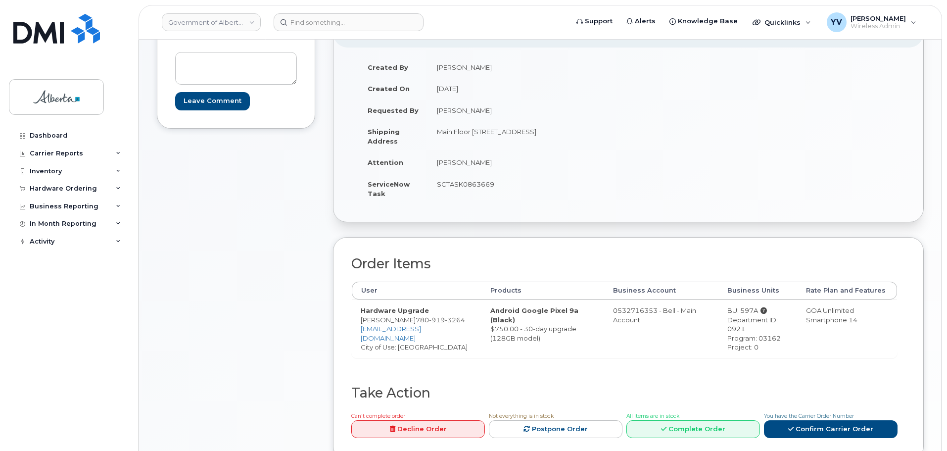
scroll to position [130, 0]
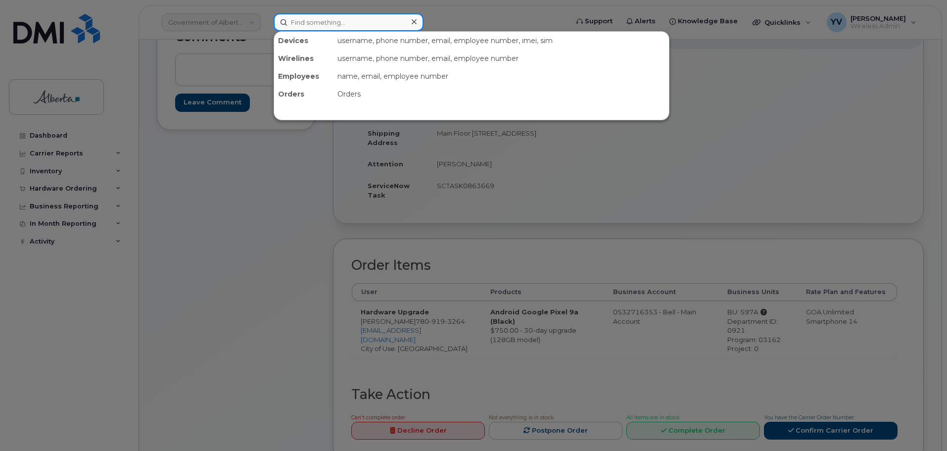
click at [305, 22] on input at bounding box center [349, 22] width 150 height 18
paste input "5878737148"
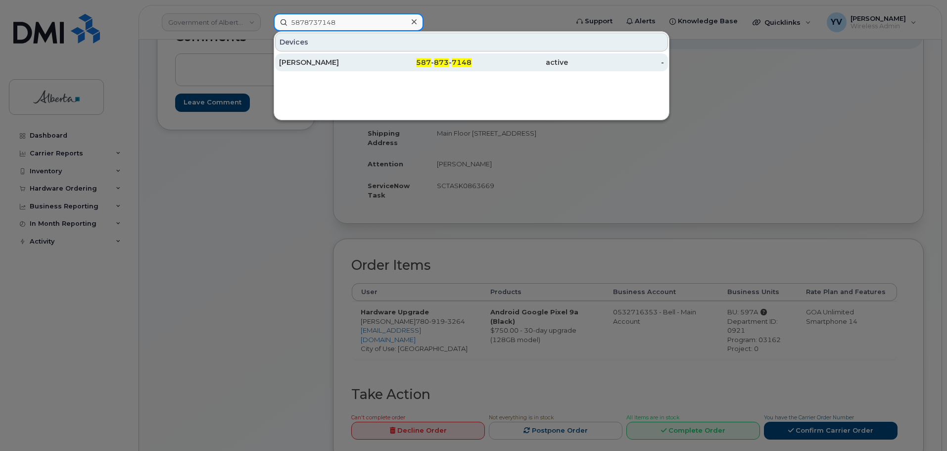
type input "5878737148"
click at [425, 61] on span "587" at bounding box center [423, 62] width 15 height 9
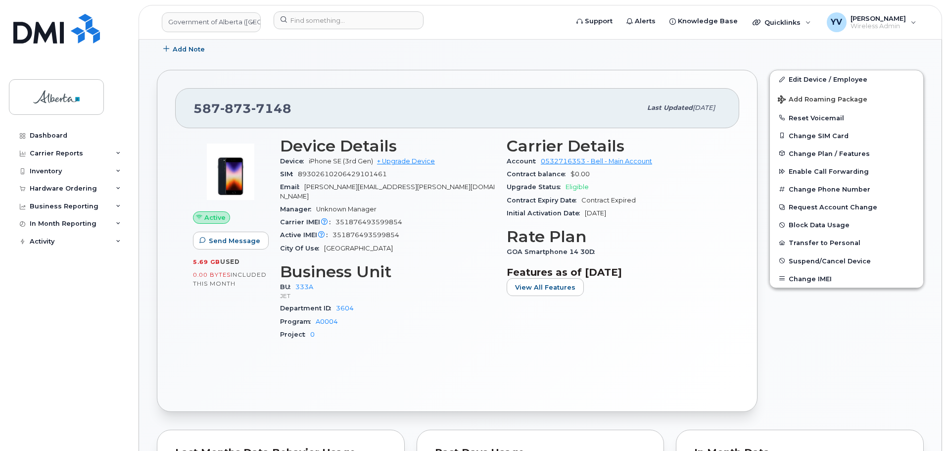
scroll to position [51, 0]
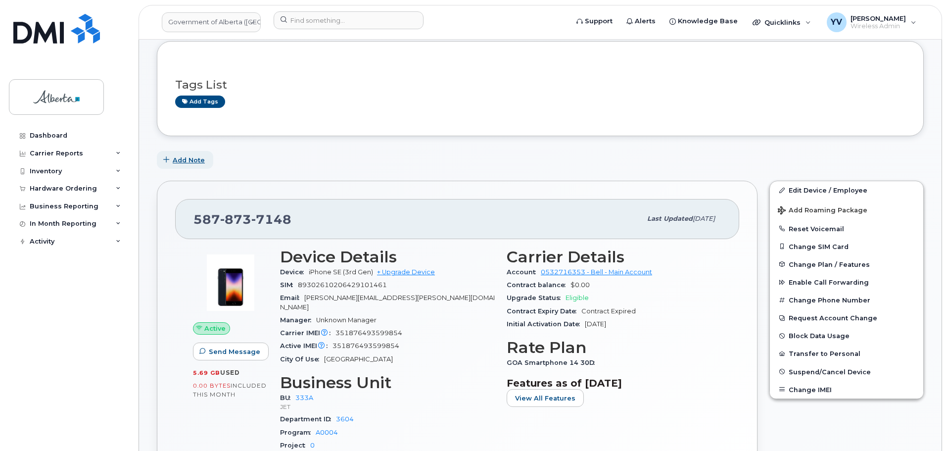
click at [191, 152] on button "Add Note" at bounding box center [185, 160] width 56 height 18
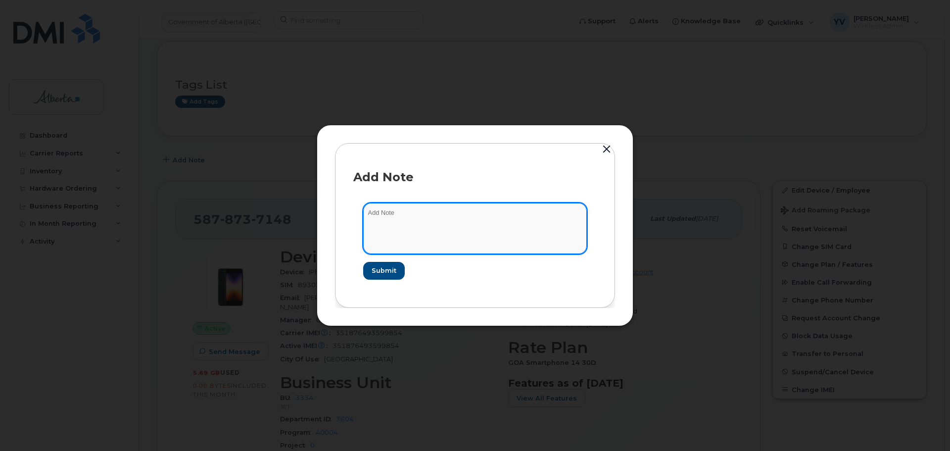
click at [388, 214] on textarea at bounding box center [475, 228] width 224 height 50
paste textarea "SCTASK0864304 Plan Cancel - [PHONE_NUMBER] Repurpose [GEOGRAPHIC_DATA]"
type textarea "SCTASK0864304 Plan Cancel - [PHONE_NUMBER] Repurpose [GEOGRAPHIC_DATA]"
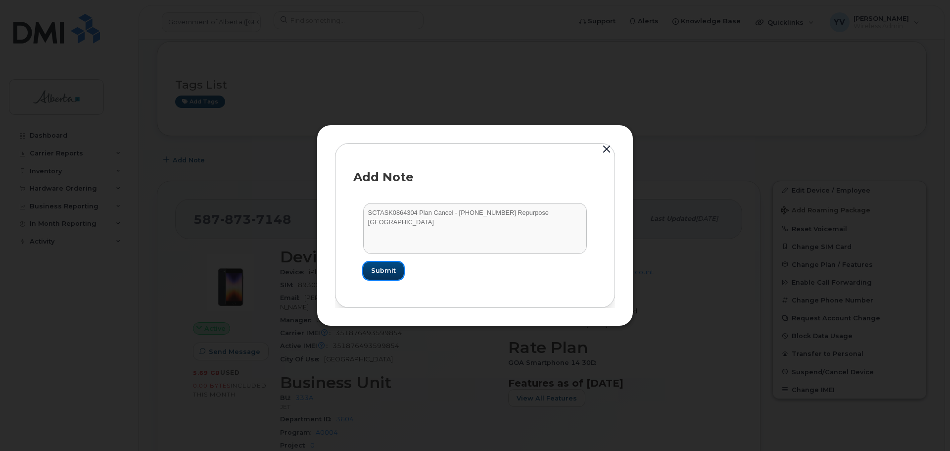
click at [379, 271] on span "Submit" at bounding box center [383, 270] width 25 height 9
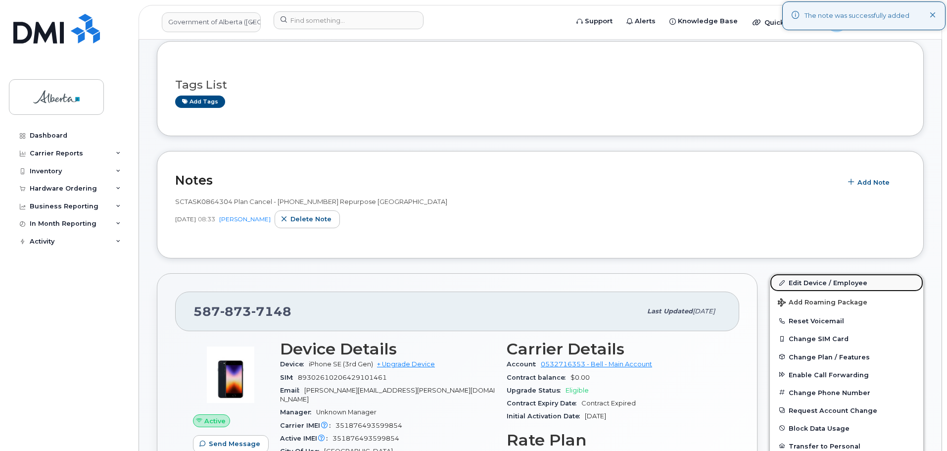
click at [814, 282] on link "Edit Device / Employee" at bounding box center [846, 283] width 153 height 18
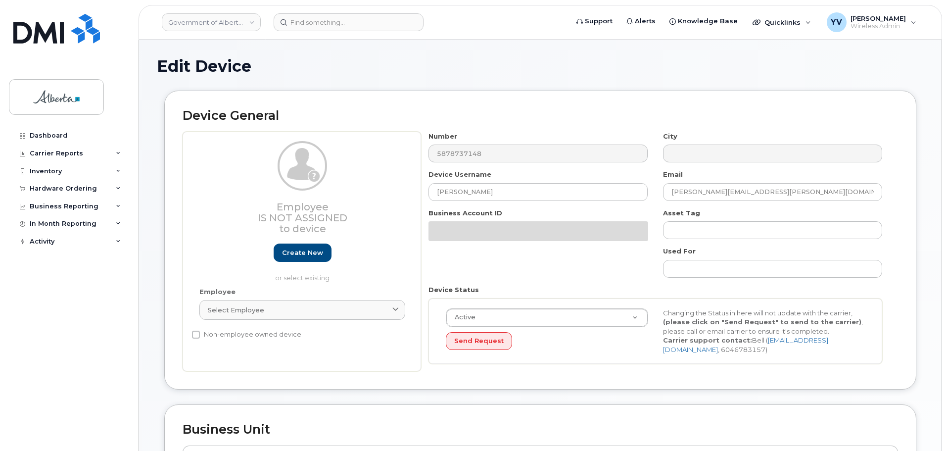
select select "4206363"
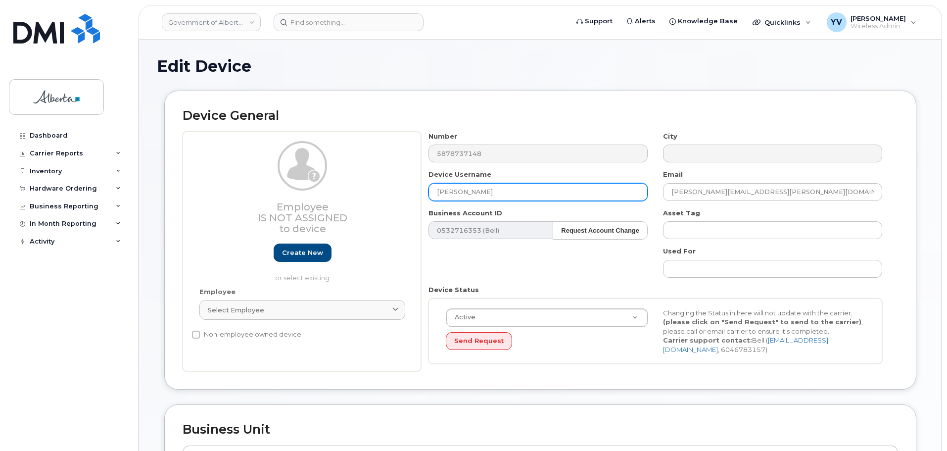
drag, startPoint x: 487, startPoint y: 194, endPoint x: 413, endPoint y: 192, distance: 74.3
click at [413, 192] on div "Employee Is not assigned to device Create new or select existing Employee Selec…" at bounding box center [541, 252] width 716 height 240
paste input "Repurpose Edmonton"
type input "Repurpose Edmonton"
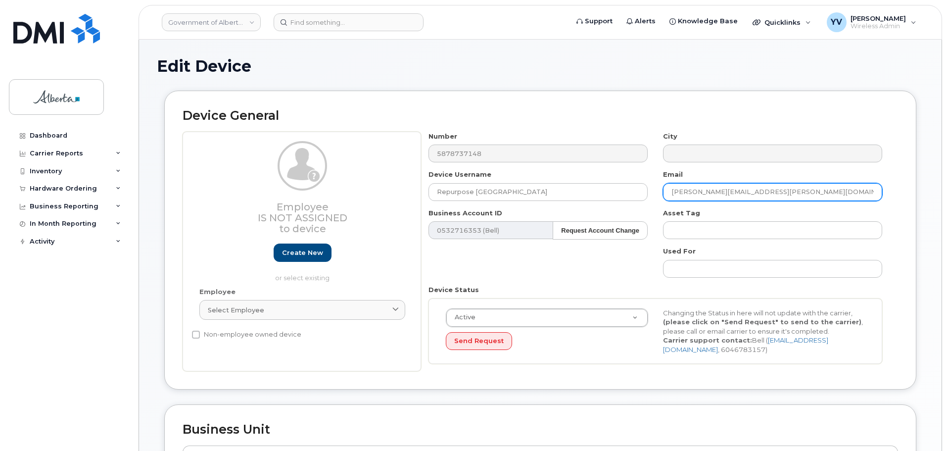
drag, startPoint x: 753, startPoint y: 191, endPoint x: 657, endPoint y: 193, distance: 96.0
click at [657, 193] on div "Email wendy.wass@gov.ab.ca" at bounding box center [773, 185] width 235 height 31
paste input "repurpose"
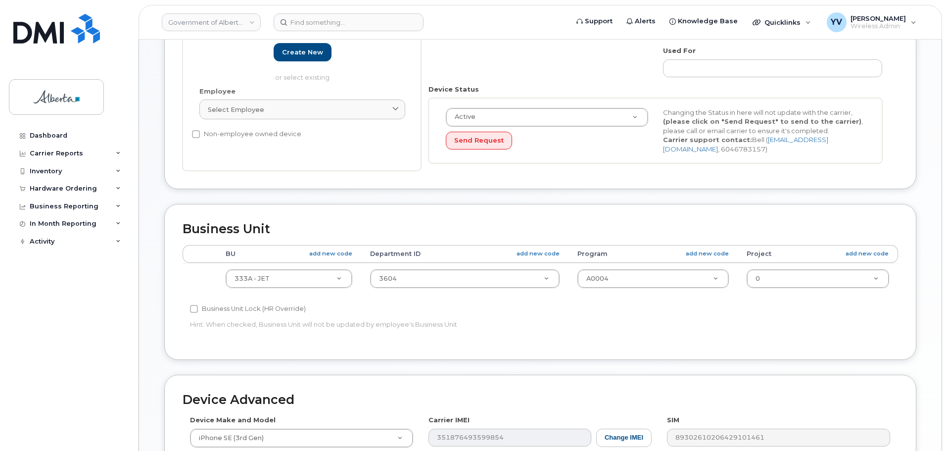
scroll to position [236, 0]
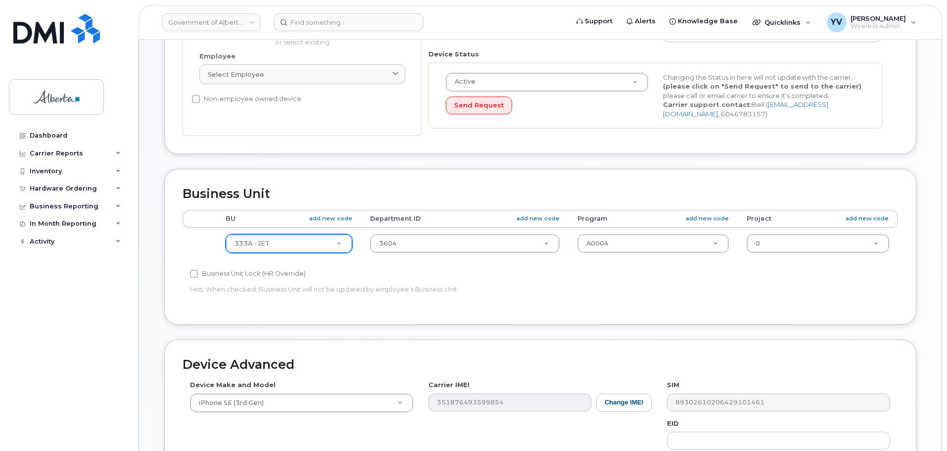
type input "repurpose@gov.ab.ca"
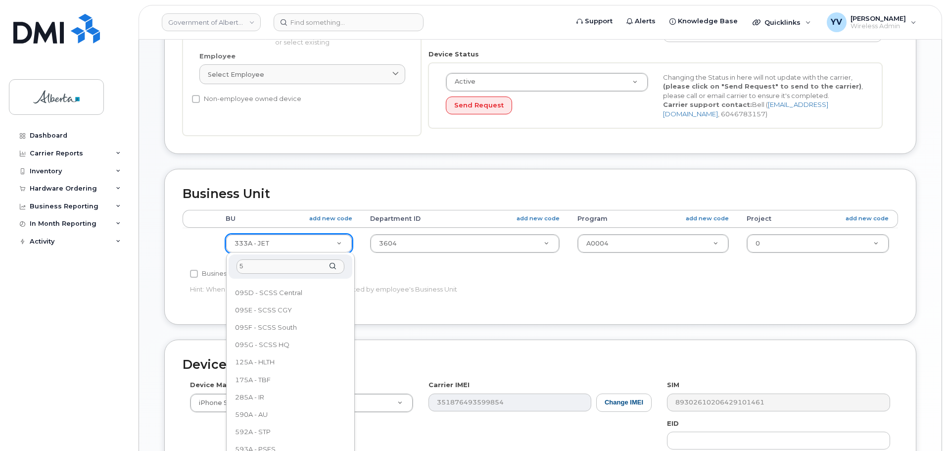
scroll to position [0, 0]
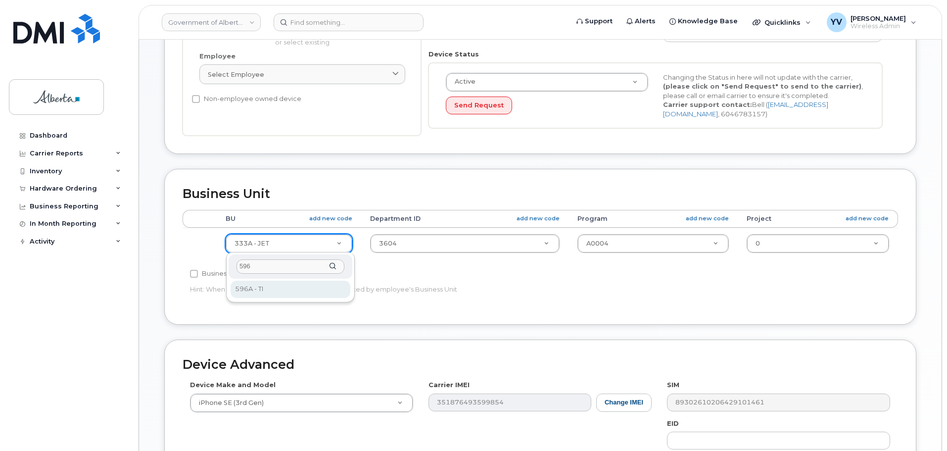
type input "596"
select select "4797729"
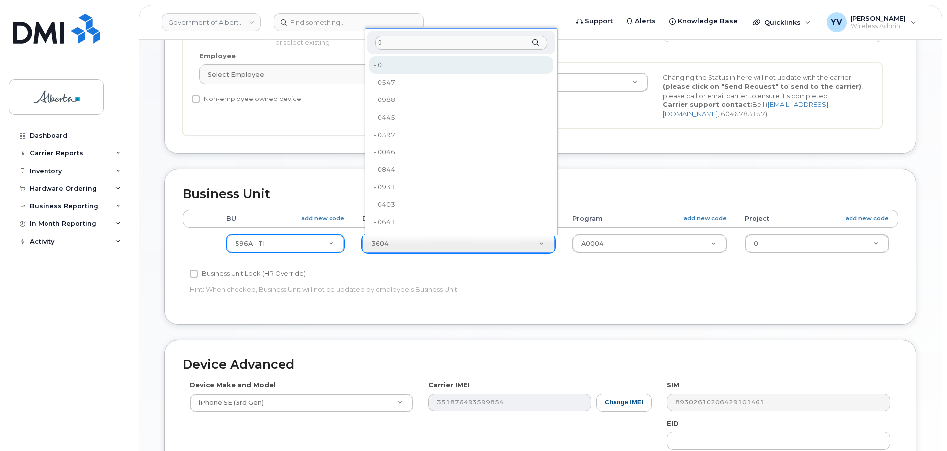
type input "0"
type input "4806341"
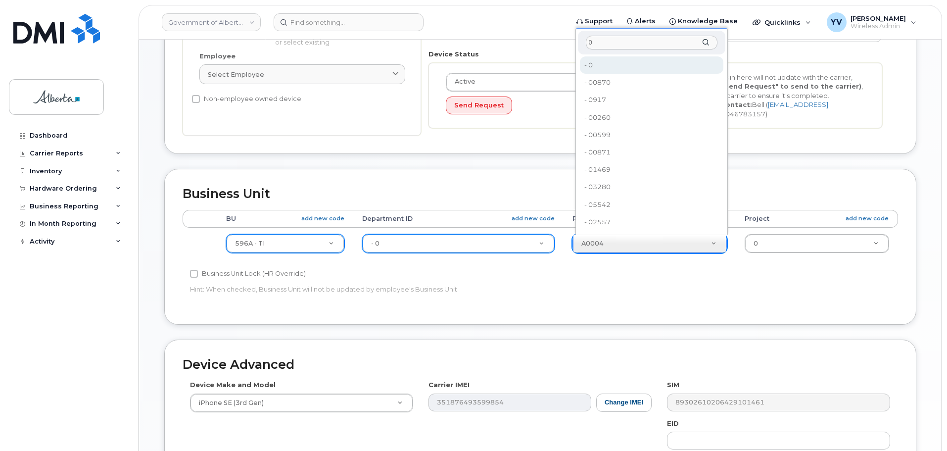
type input "0"
type input "4806366"
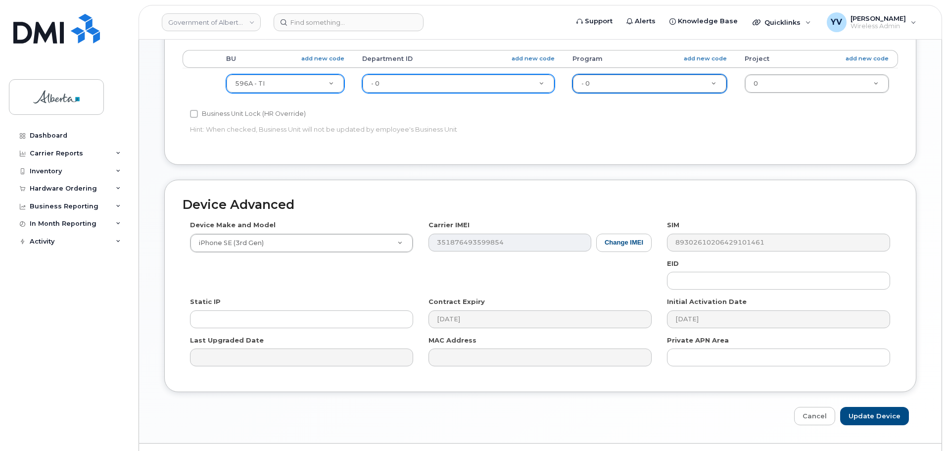
scroll to position [416, 0]
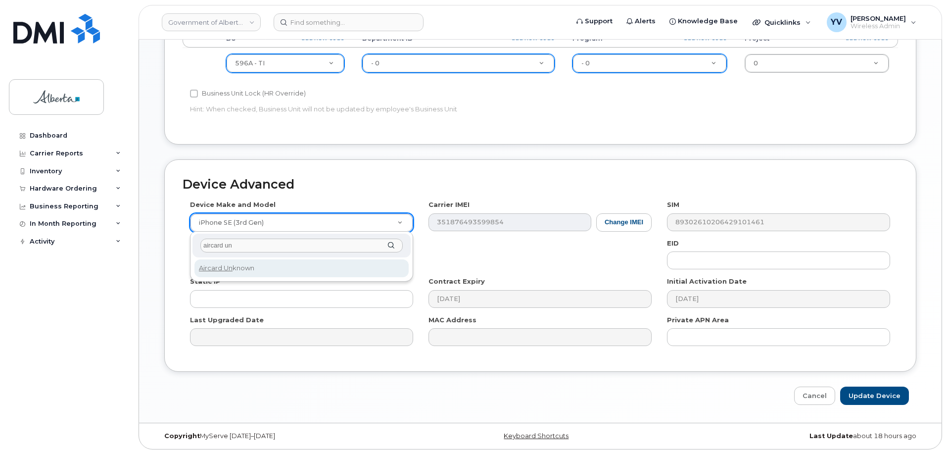
type input "aircard un"
select select "971"
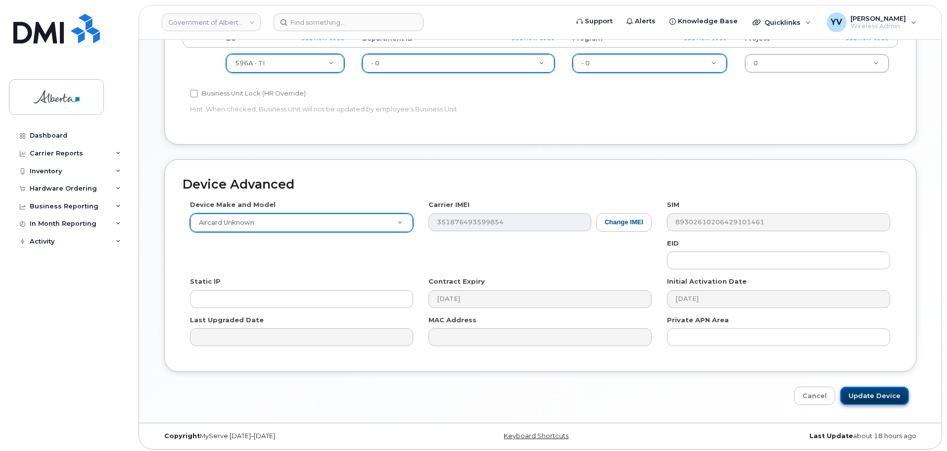
click at [871, 395] on input "Update Device" at bounding box center [874, 395] width 69 height 18
type input "Saving..."
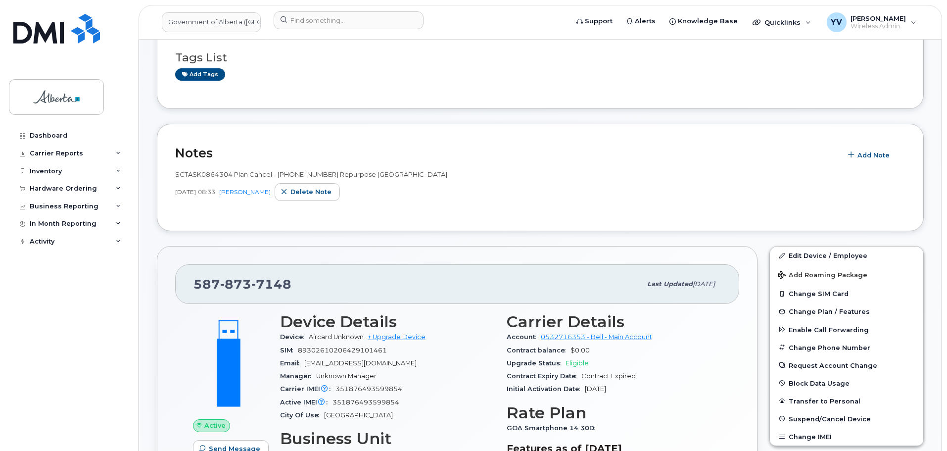
scroll to position [247, 0]
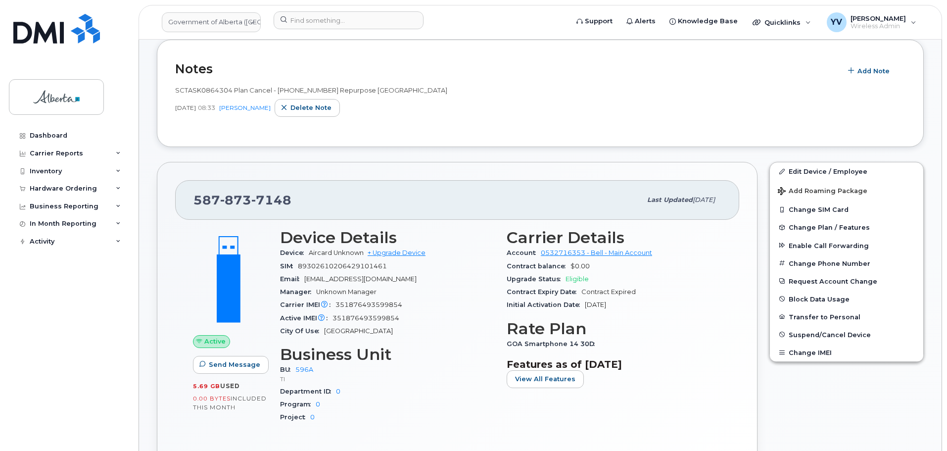
click at [204, 417] on div "Active Send Message 5.69 GB  used 0.00 Bytes  included this month" at bounding box center [230, 330] width 87 height 215
click at [813, 224] on span "Change Plan / Features" at bounding box center [829, 227] width 81 height 7
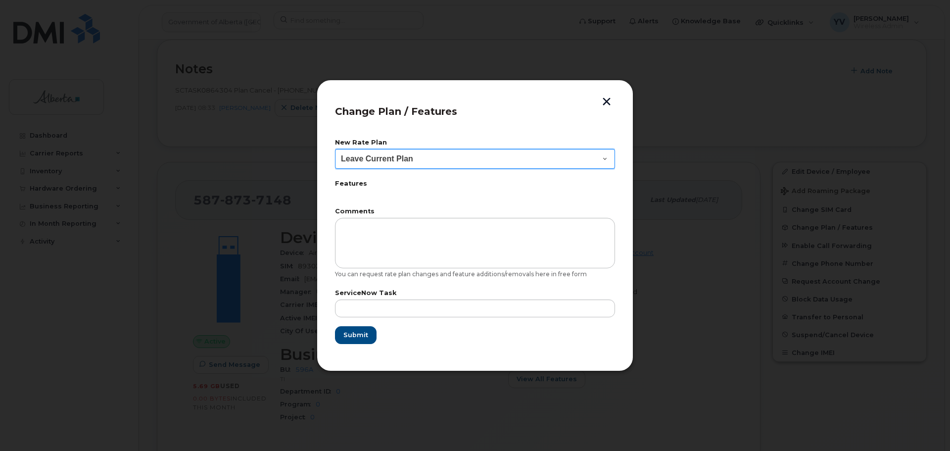
click at [605, 157] on select "Leave Current Plan GOA Data plan 9 30 d GOA–Unlimited Data Plan 9" at bounding box center [475, 159] width 280 height 20
select select "1790211"
click at [335, 149] on select "Leave Current Plan GOA Data plan 9 30 d GOA–Unlimited Data Plan 9" at bounding box center [475, 159] width 280 height 20
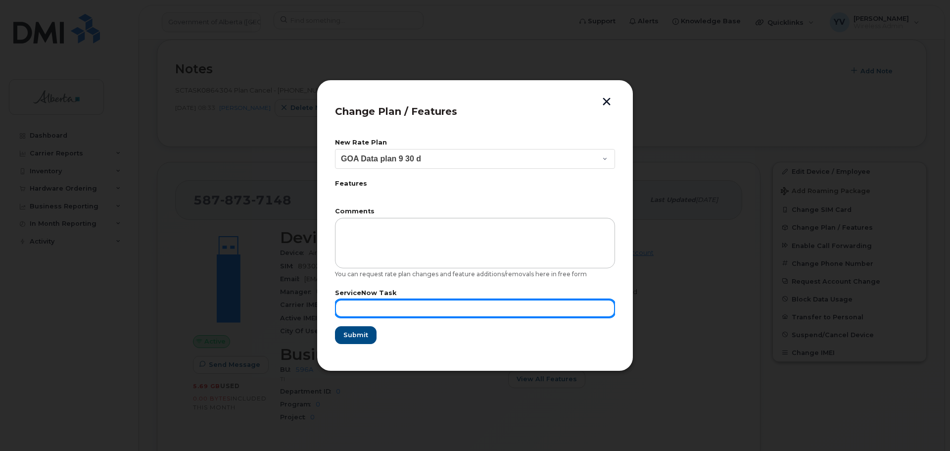
click at [358, 309] on input "text" at bounding box center [475, 308] width 280 height 18
paste input "SCTASK0864304"
type input "SCTASK0864304"
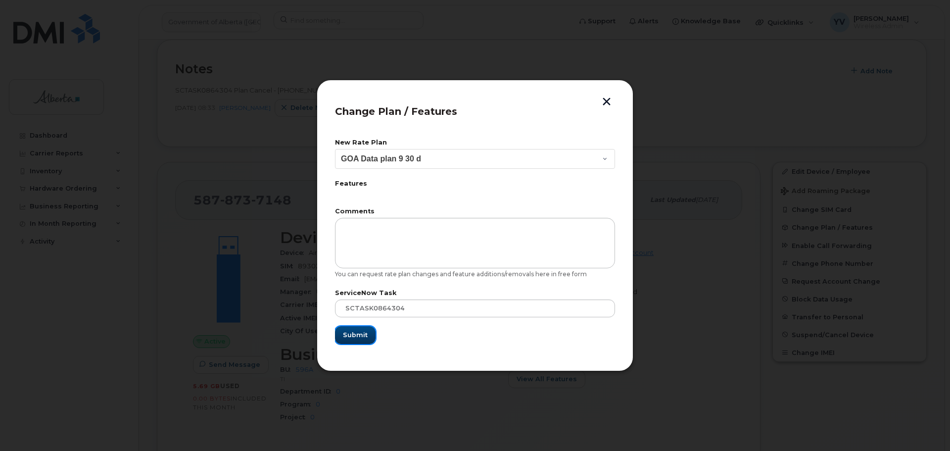
click at [348, 334] on span "Submit" at bounding box center [355, 334] width 25 height 9
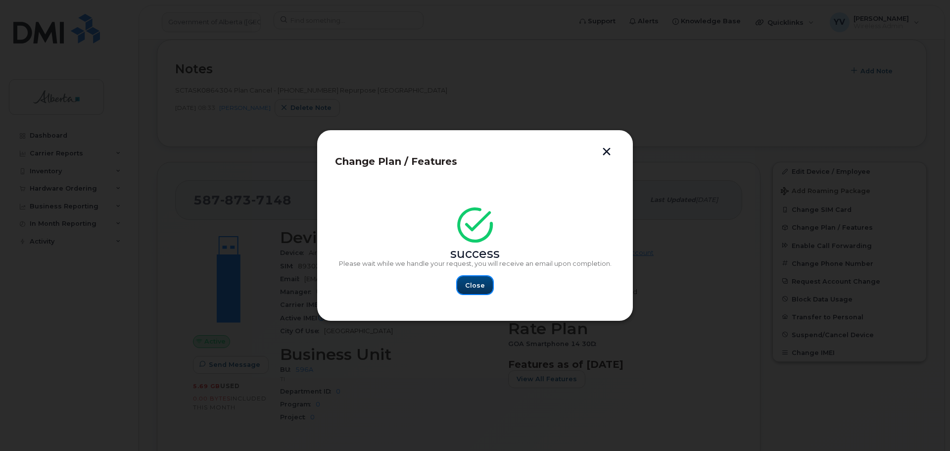
click at [476, 283] on span "Close" at bounding box center [475, 285] width 20 height 9
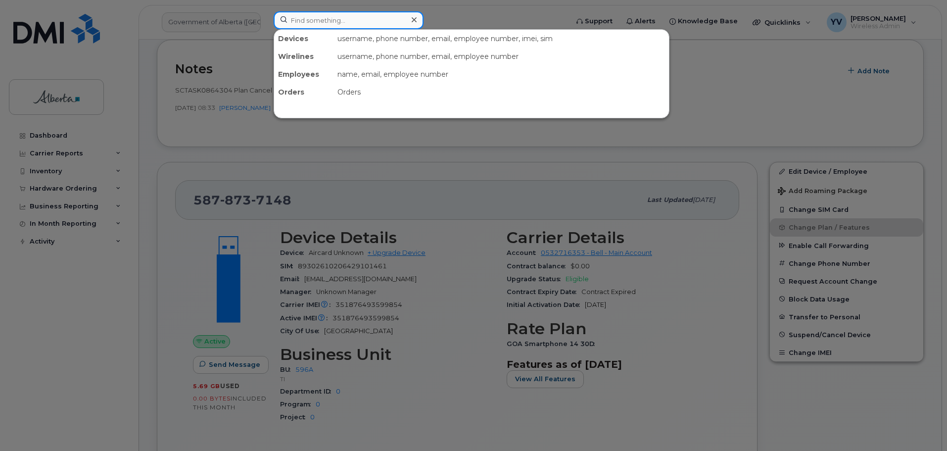
click at [300, 17] on input at bounding box center [349, 20] width 150 height 18
paste input "5879837790"
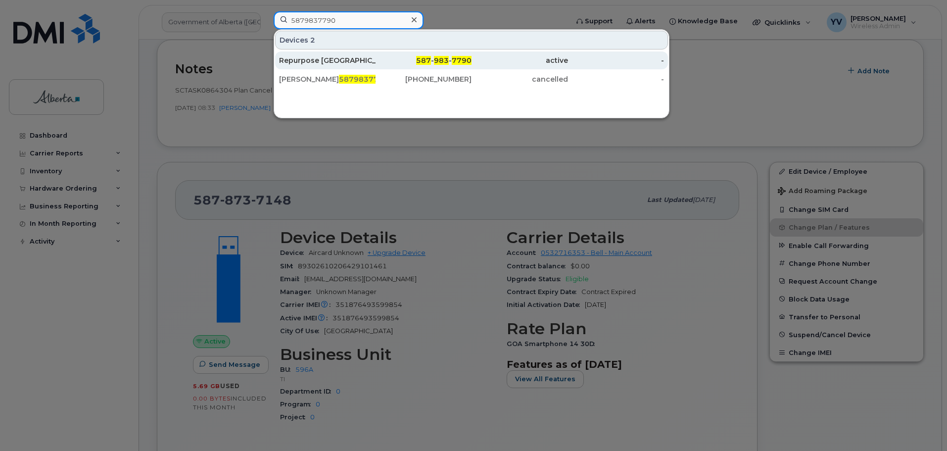
type input "5879837790"
click at [443, 60] on span "983" at bounding box center [441, 60] width 15 height 9
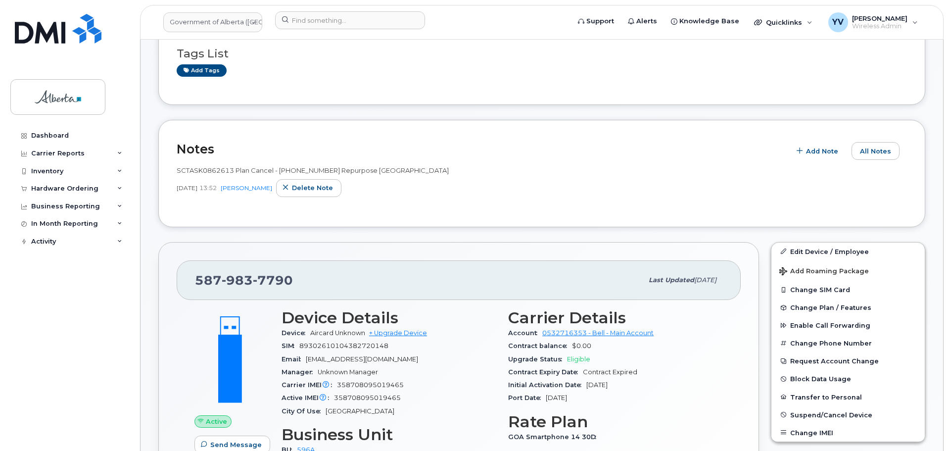
scroll to position [305, 0]
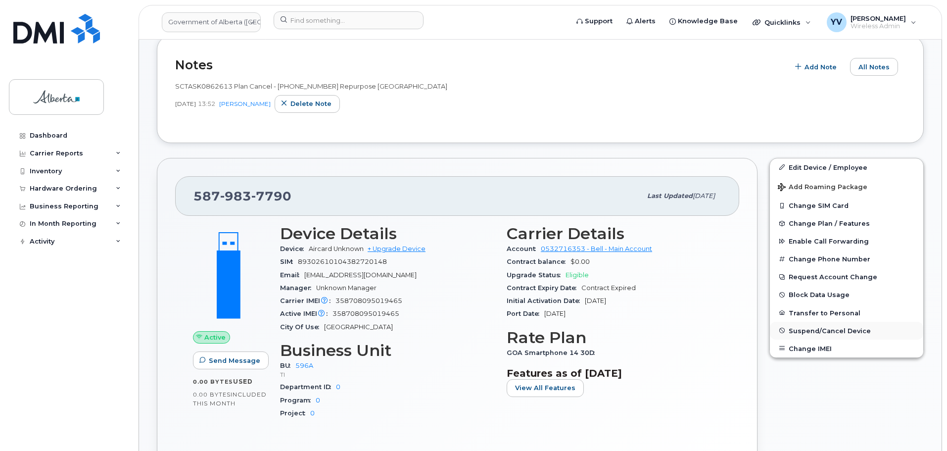
click at [837, 329] on span "Suspend/Cancel Device" at bounding box center [830, 330] width 82 height 7
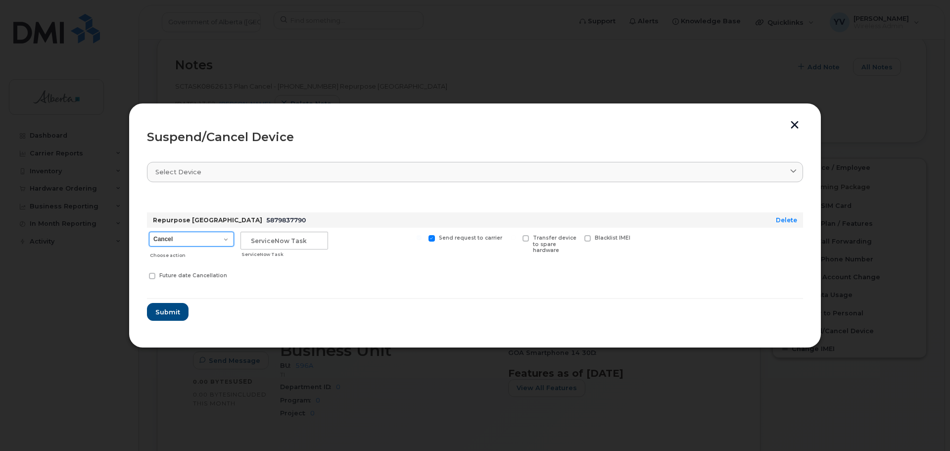
click at [226, 236] on select "Cancel Suspend - Extend Suspension Suspend - Reduced Rate Suspend - Lost Device…" at bounding box center [191, 239] width 85 height 15
select select "[object Object]"
click at [149, 232] on select "Cancel Suspend - Extend Suspension Suspend - Reduced Rate Suspend - Lost Device…" at bounding box center [191, 239] width 85 height 15
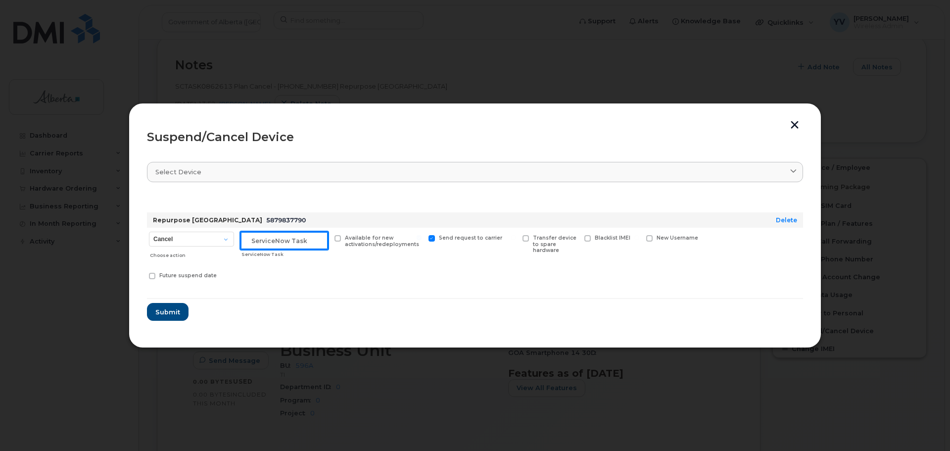
click at [260, 242] on input "text" at bounding box center [284, 241] width 88 height 18
paste input "SCTASK0862613"
type input "SCTASK0862613 Suspend"
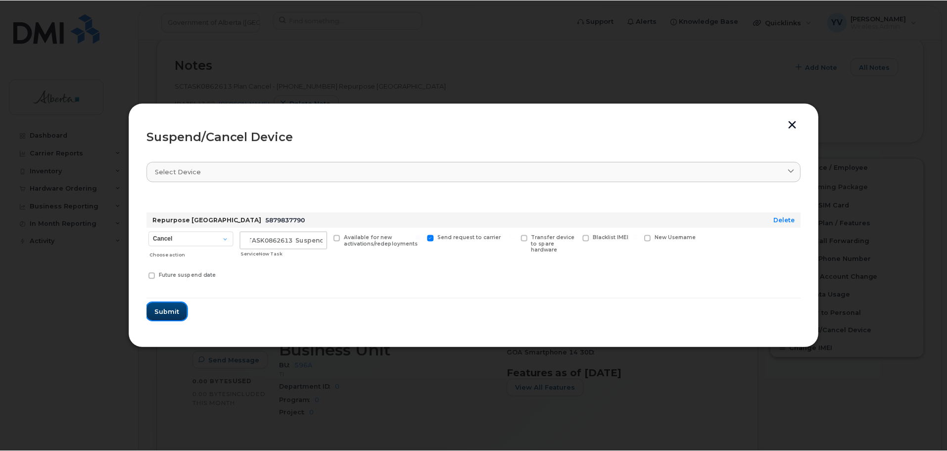
scroll to position [0, 0]
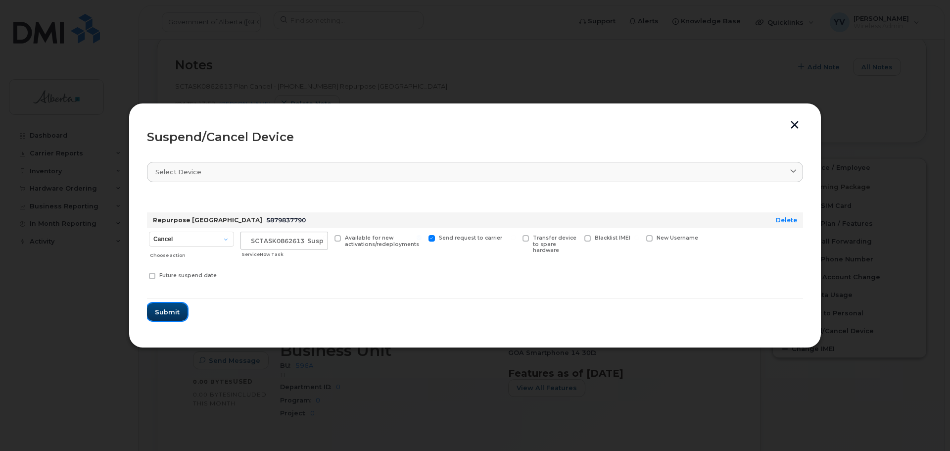
click at [163, 312] on span "Submit" at bounding box center [167, 311] width 25 height 9
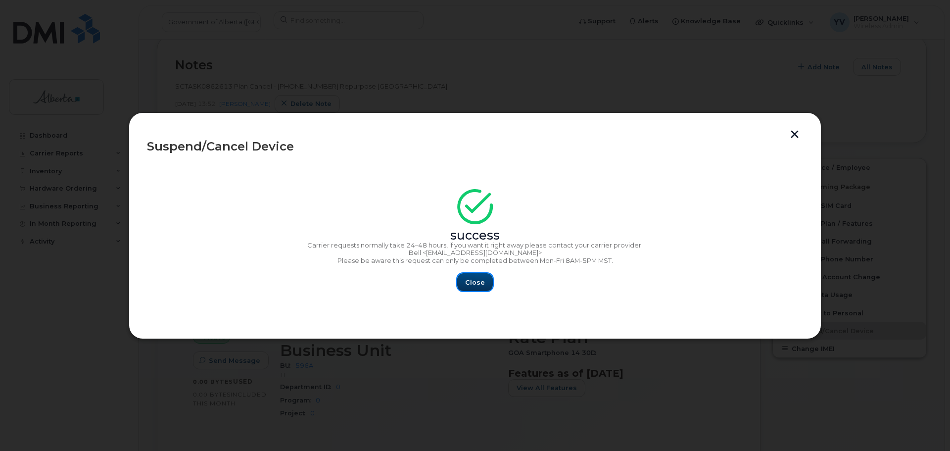
click at [476, 282] on span "Close" at bounding box center [475, 282] width 20 height 9
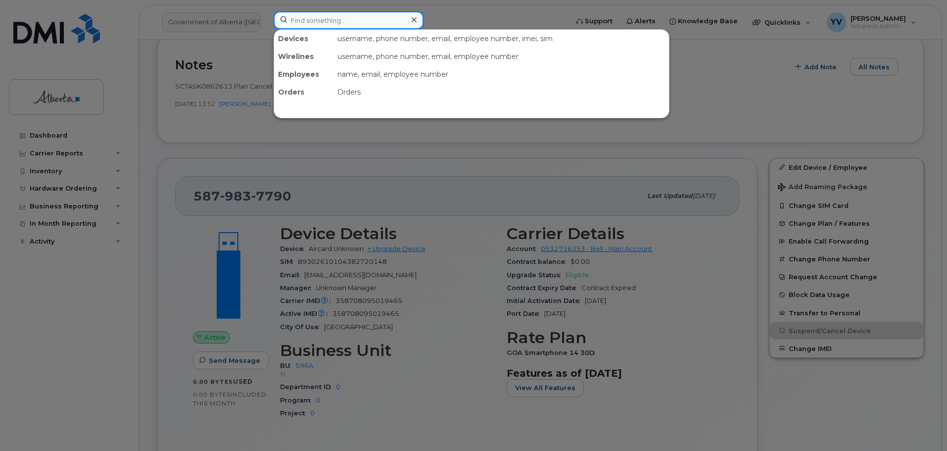
click at [305, 20] on input at bounding box center [349, 20] width 150 height 18
paste input "5873342359"
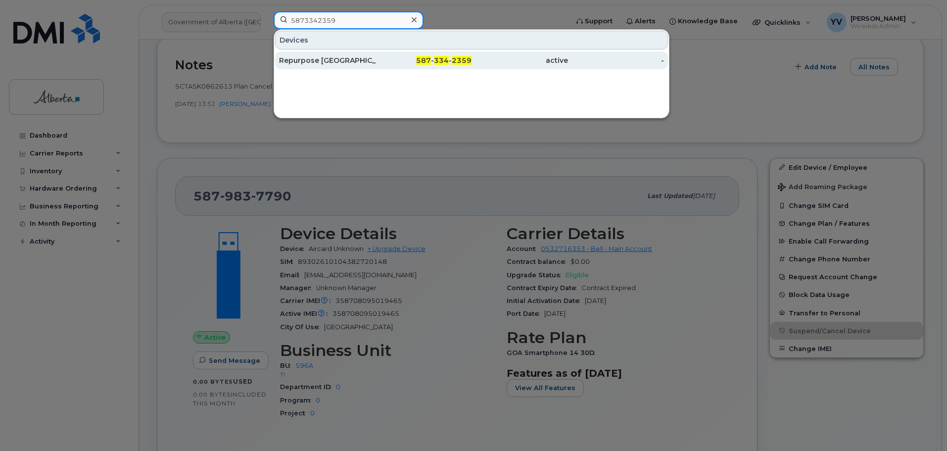
type input "5873342359"
click at [461, 57] on span "2359" at bounding box center [462, 60] width 20 height 9
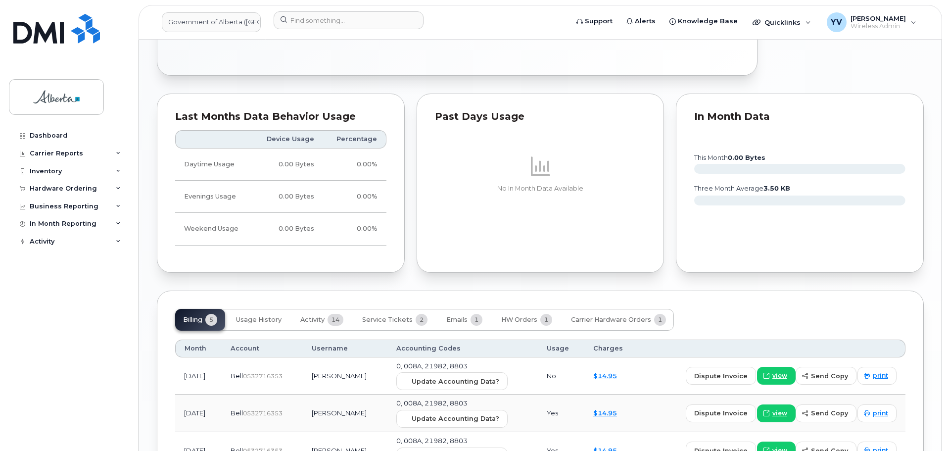
scroll to position [754, 0]
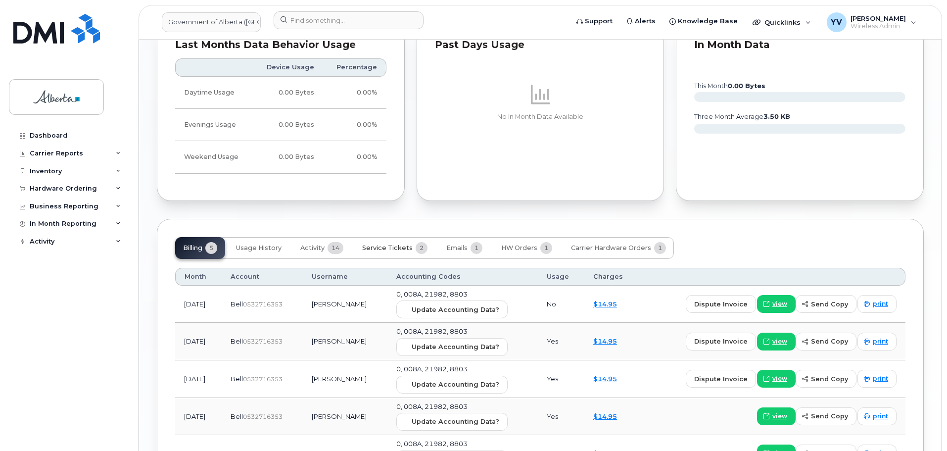
click at [387, 241] on button "Service Tickets 2" at bounding box center [394, 248] width 81 height 22
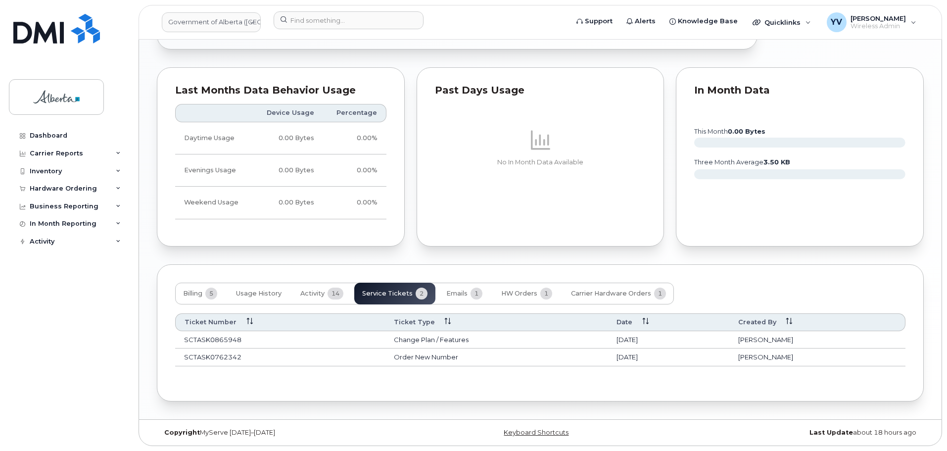
scroll to position [792, 0]
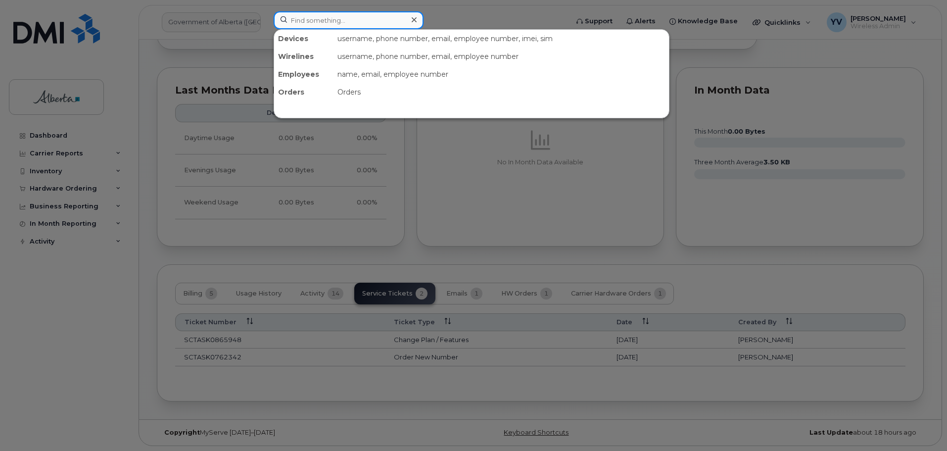
click at [308, 21] on input at bounding box center [349, 20] width 150 height 18
paste input "5873721787"
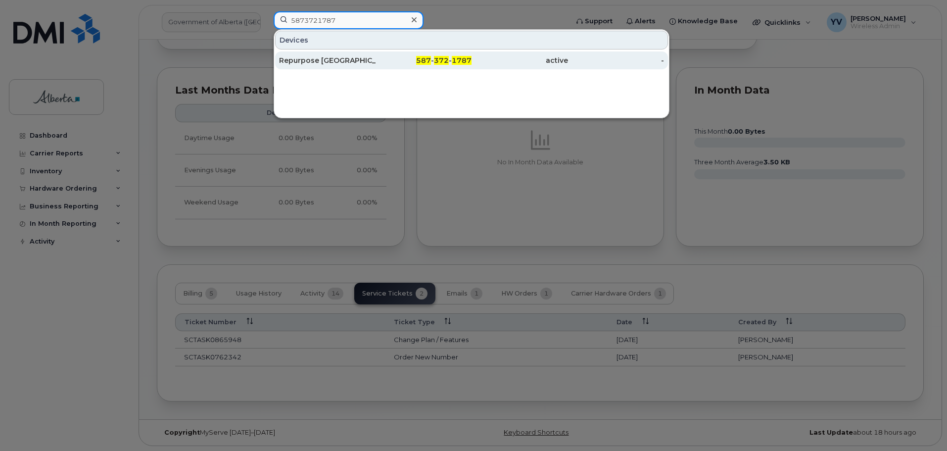
type input "5873721787"
click at [428, 54] on div "587 - 372 - 1787" at bounding box center [424, 60] width 96 height 18
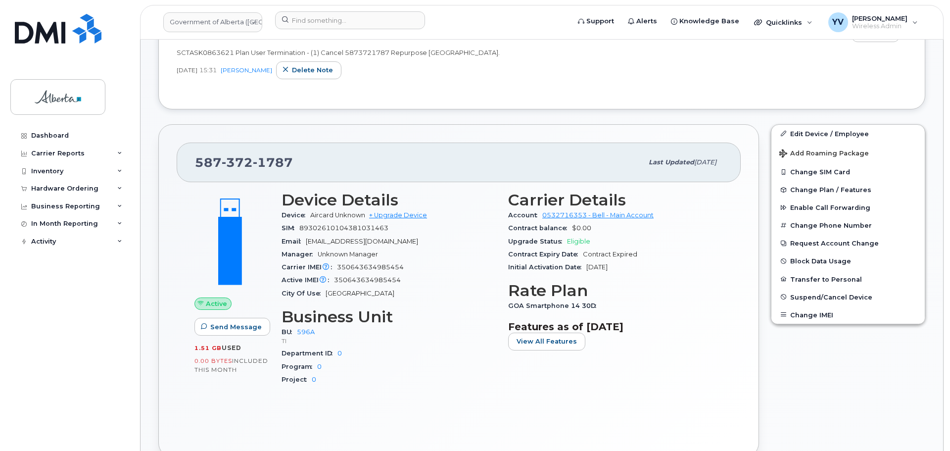
scroll to position [355, 0]
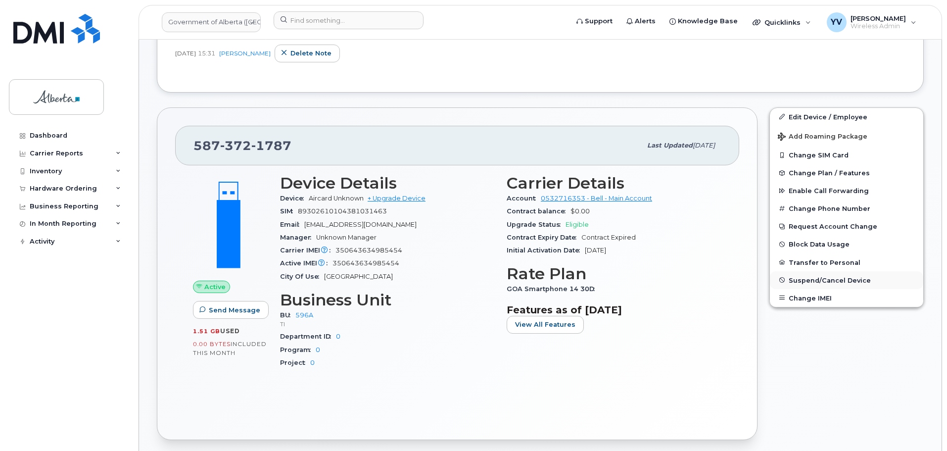
click at [806, 281] on span "Suspend/Cancel Device" at bounding box center [830, 279] width 82 height 7
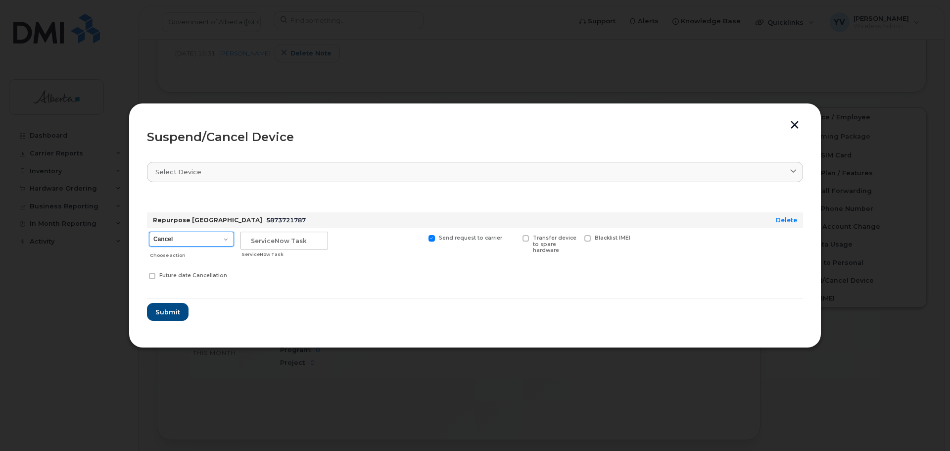
click at [224, 239] on select "Cancel Suspend - Extend Suspension Suspend - Reduced Rate Suspend - Lost Device…" at bounding box center [191, 239] width 85 height 15
select select "[object Object]"
click at [149, 232] on select "Cancel Suspend - Extend Suspension Suspend - Reduced Rate Suspend - Lost Device…" at bounding box center [191, 239] width 85 height 15
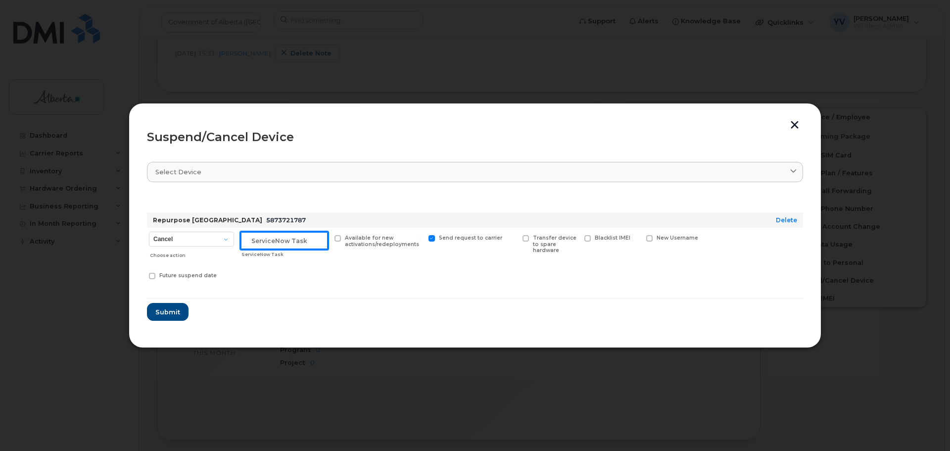
click at [258, 244] on input "text" at bounding box center [284, 241] width 88 height 18
paste input "SCTASK0863621"
type input "SCTASK0863621 Suspend"
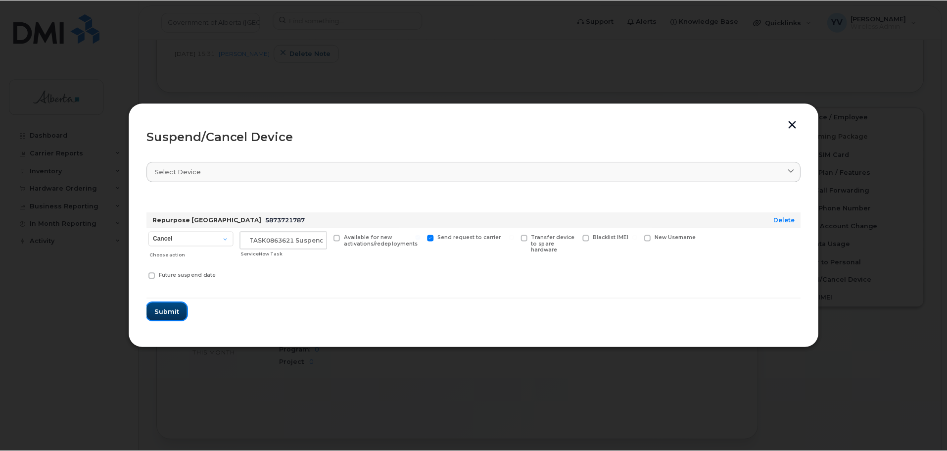
scroll to position [0, 0]
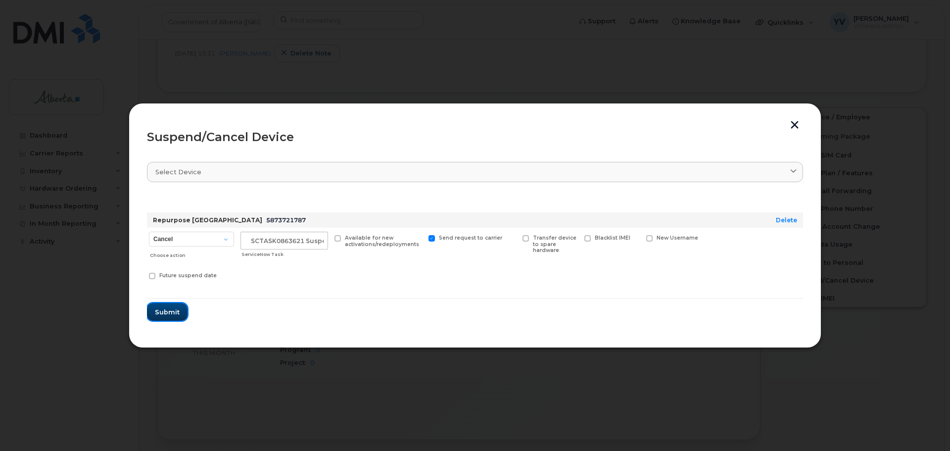
click at [159, 313] on span "Submit" at bounding box center [167, 311] width 25 height 9
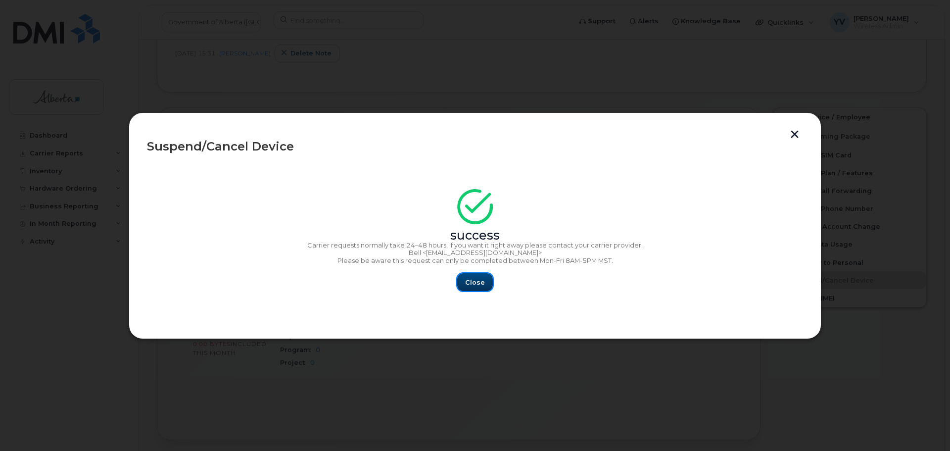
click at [479, 282] on span "Close" at bounding box center [475, 282] width 20 height 9
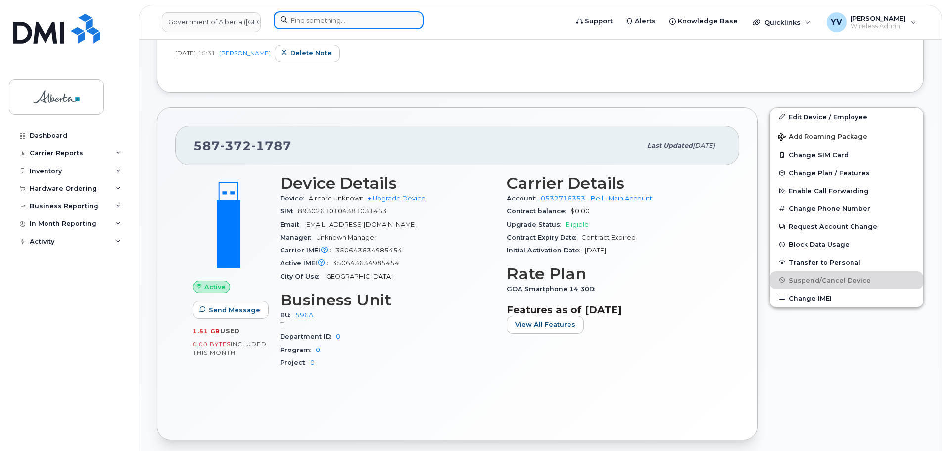
click at [297, 17] on input at bounding box center [349, 20] width 150 height 18
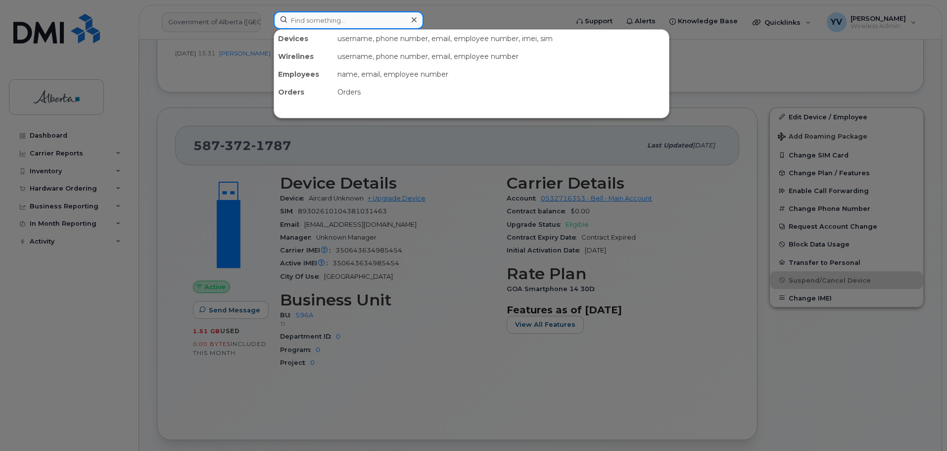
paste input "7802714293"
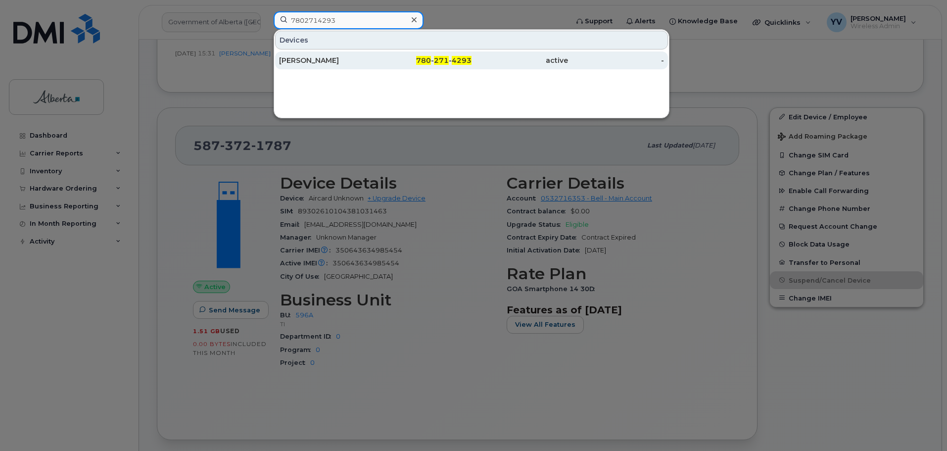
type input "7802714293"
click at [437, 60] on span "271" at bounding box center [441, 60] width 15 height 9
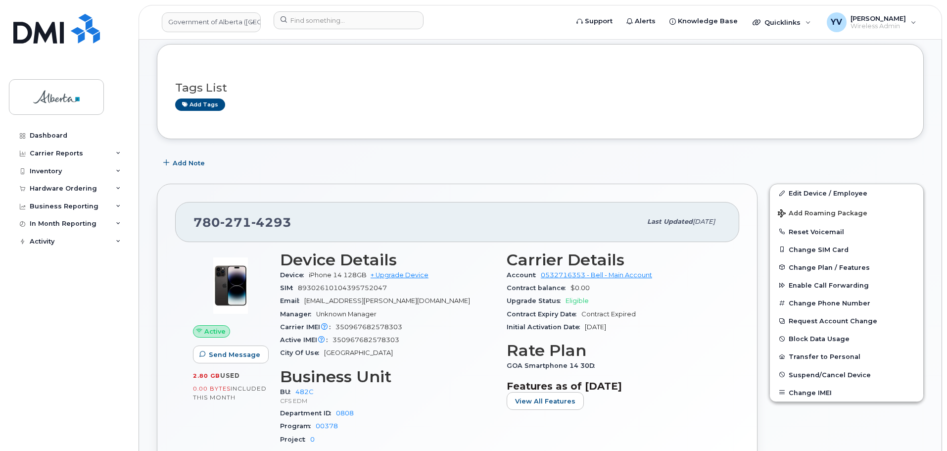
scroll to position [93, 0]
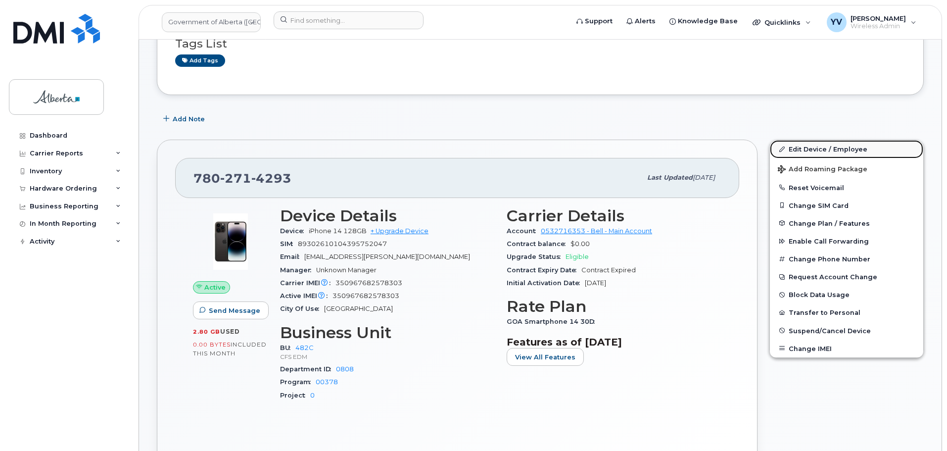
click at [804, 150] on link "Edit Device / Employee" at bounding box center [846, 149] width 153 height 18
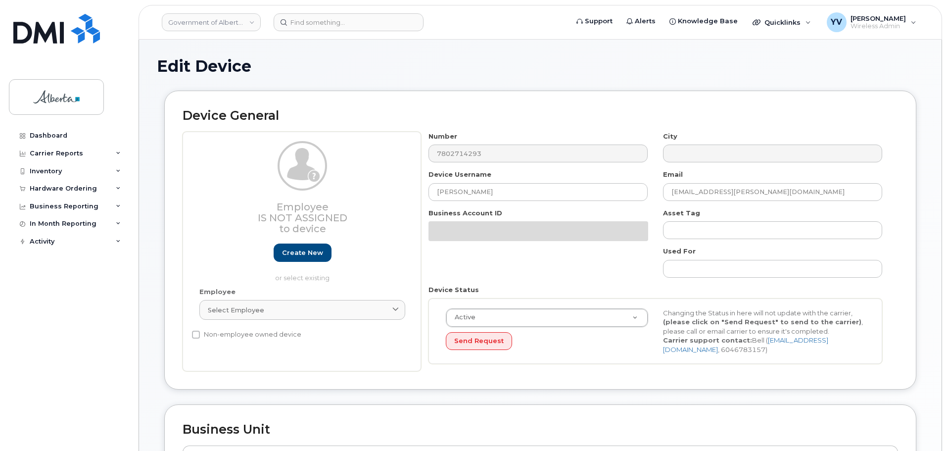
select select "4749733"
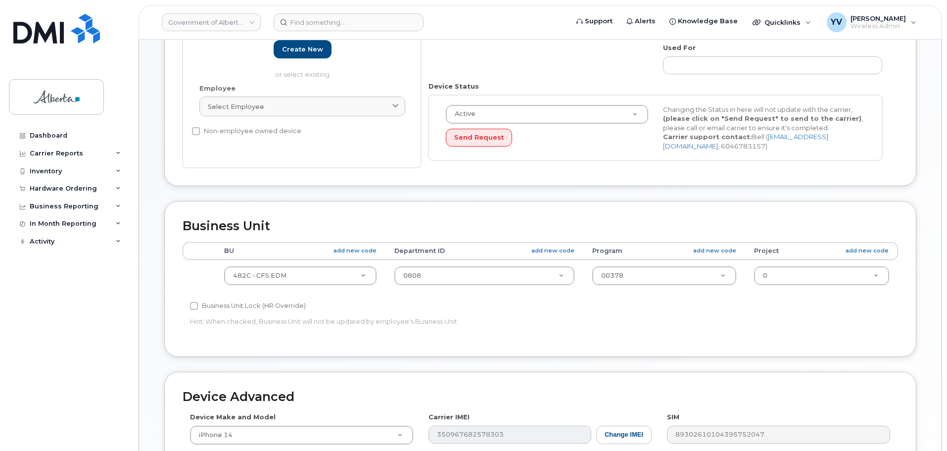
scroll to position [230, 0]
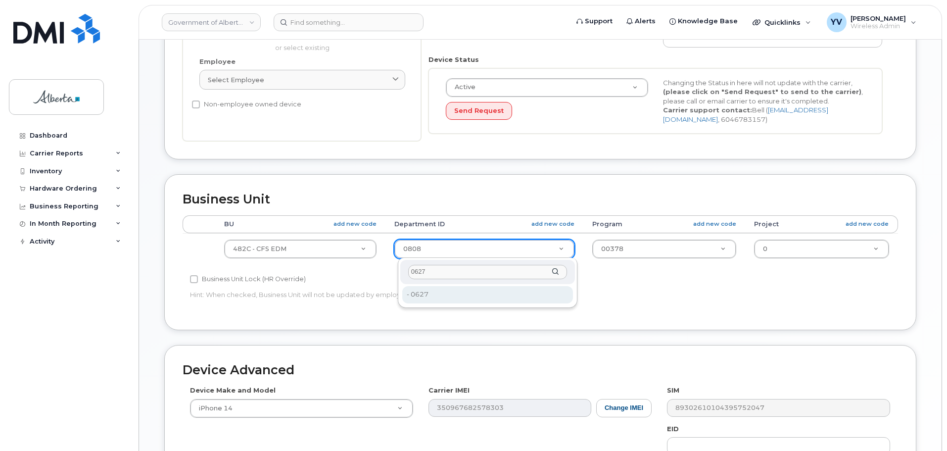
type input "0627"
type input "4752355"
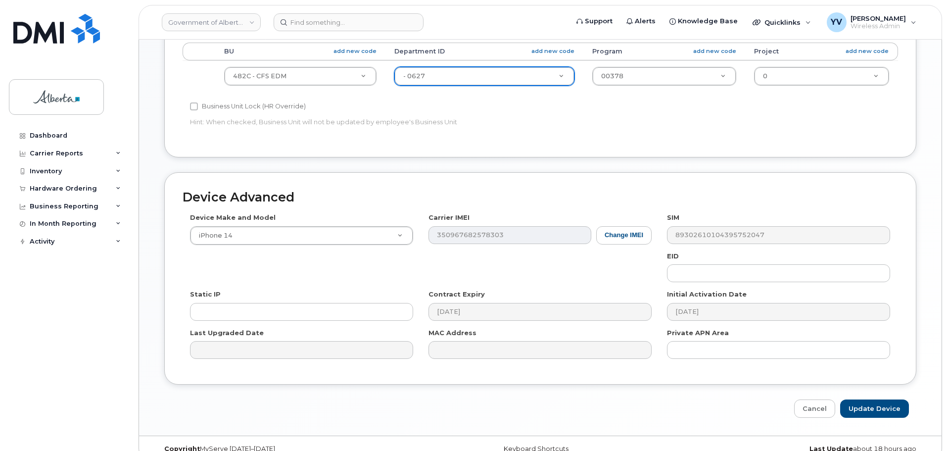
scroll to position [419, 0]
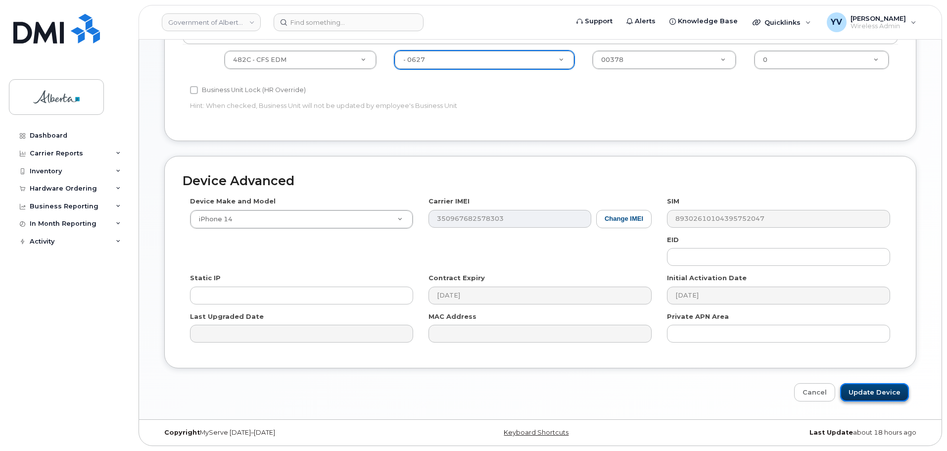
click at [879, 388] on input "Update Device" at bounding box center [874, 392] width 69 height 18
type input "Saving..."
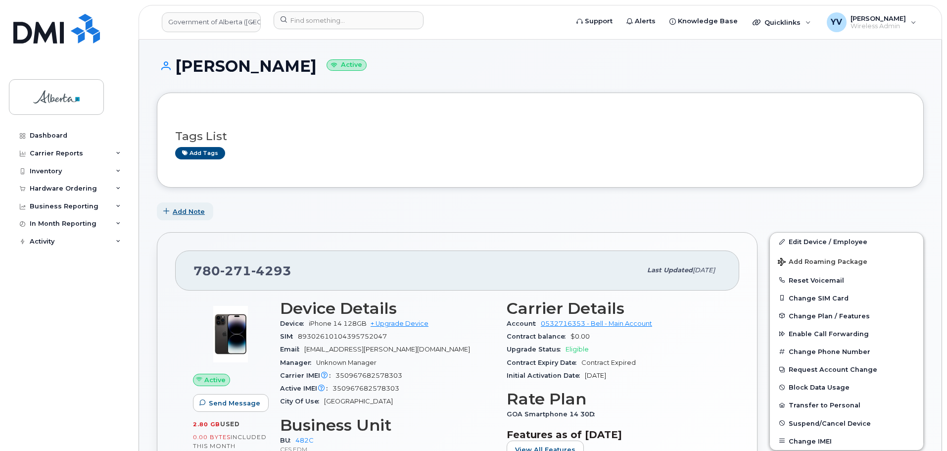
click at [187, 209] on span "Add Note" at bounding box center [189, 211] width 32 height 9
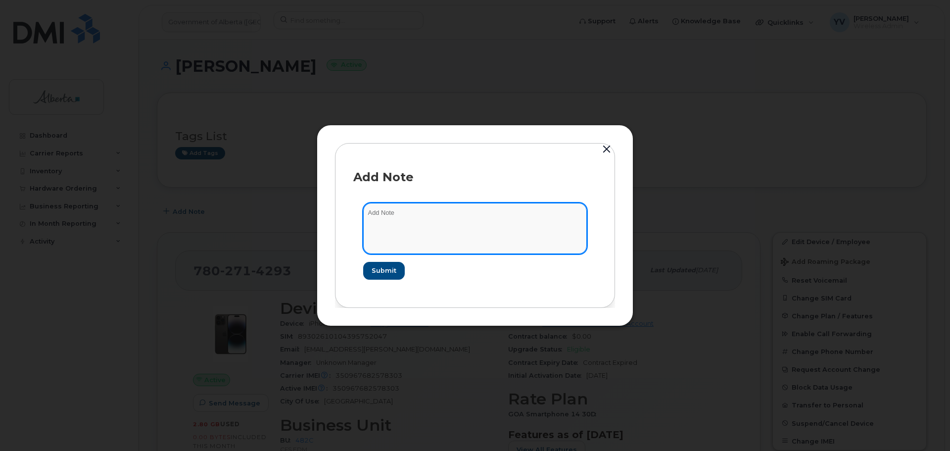
click at [399, 212] on textarea at bounding box center [475, 228] width 224 height 50
paste textarea "SCTASK0866294 Plan User Transfer - 7802714293 iPhone 14 IMEI [TECHNICAL_ID] s/n…"
type textarea "SCTASK0866294 Plan User Transfer - 7802714293 iPhone 14 IMEI [TECHNICAL_ID] s/n…"
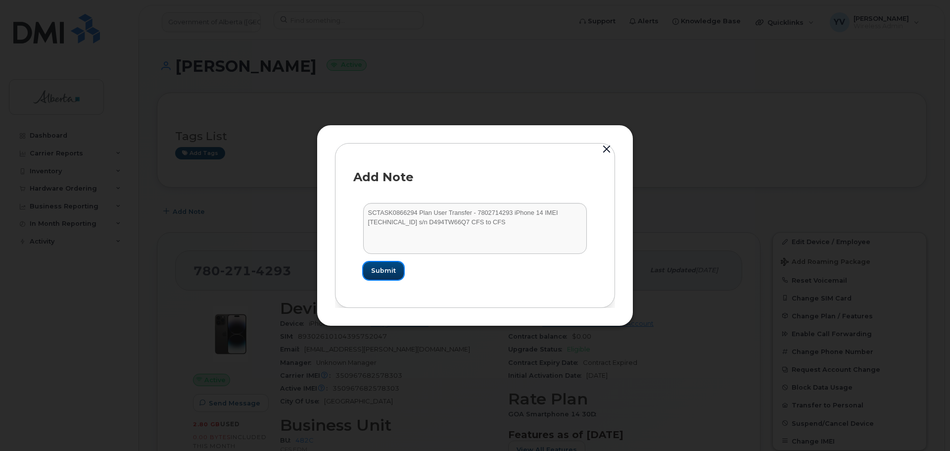
click at [380, 270] on span "Submit" at bounding box center [383, 270] width 25 height 9
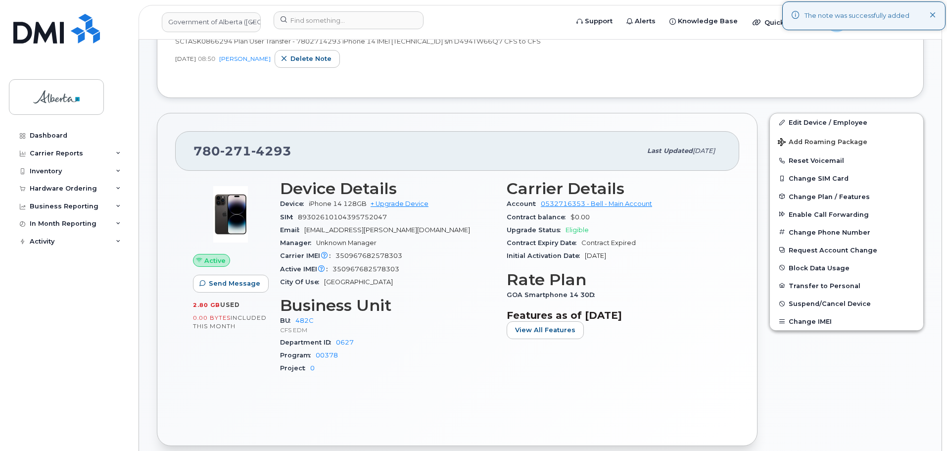
scroll to position [238, 0]
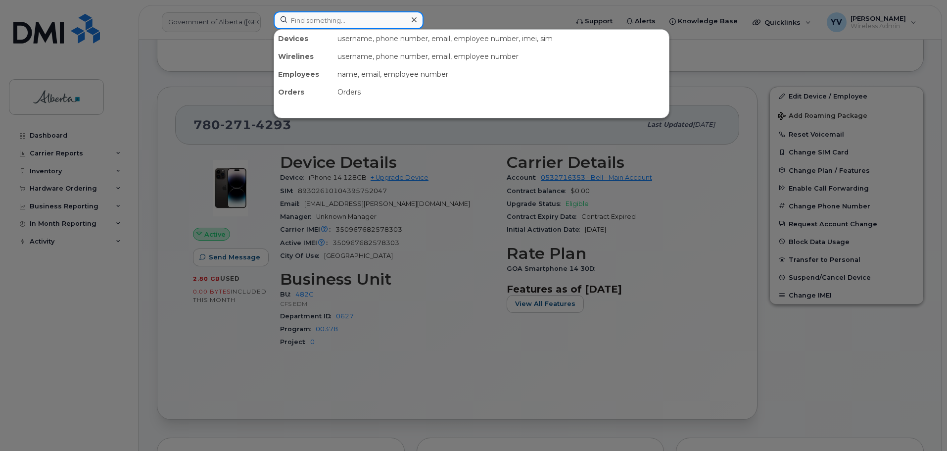
click at [324, 15] on input at bounding box center [349, 20] width 150 height 18
paste input "226 379-8261"
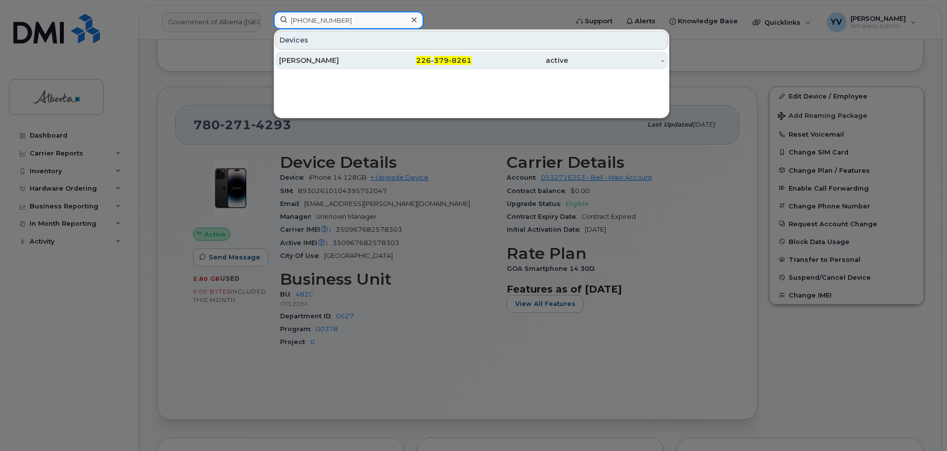
type input "226 379-8261"
click at [437, 59] on span "379-8261" at bounding box center [453, 60] width 38 height 9
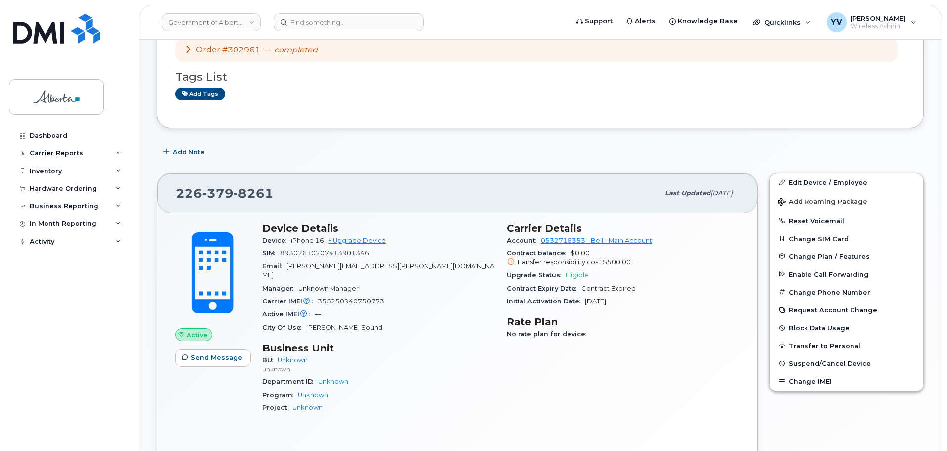
scroll to position [167, 0]
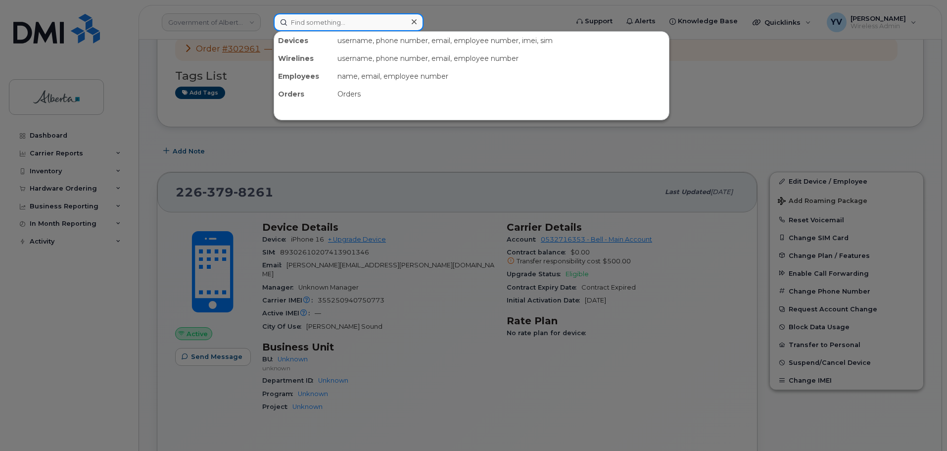
click at [298, 25] on input at bounding box center [349, 22] width 150 height 18
paste input "7806034531"
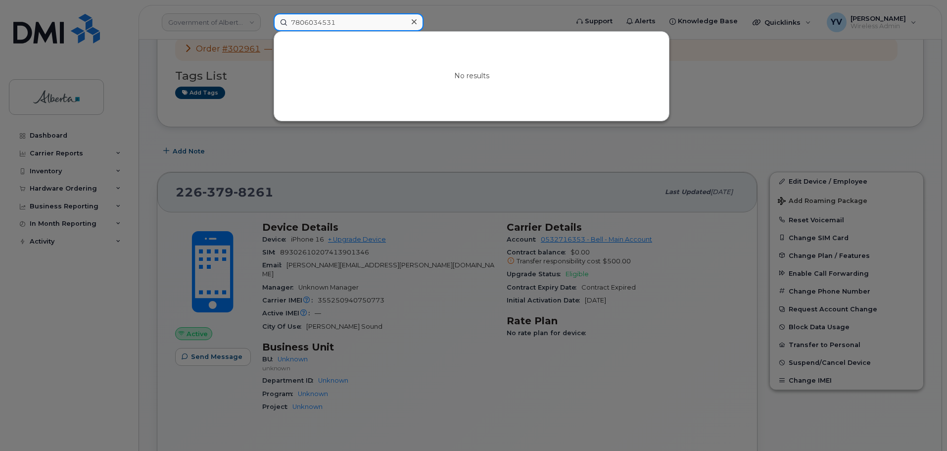
type input "7806034531"
click at [740, 99] on div at bounding box center [473, 225] width 947 height 451
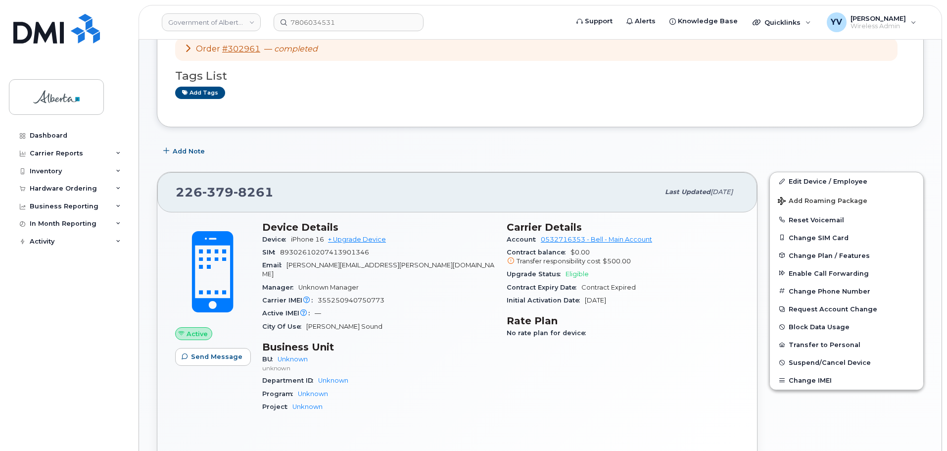
scroll to position [118, 0]
